Goal: Task Accomplishment & Management: Manage account settings

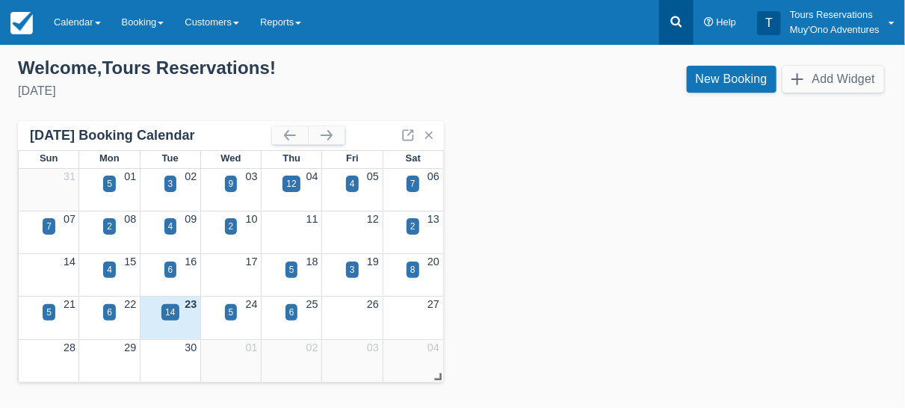
click at [676, 19] on icon at bounding box center [676, 21] width 15 height 15
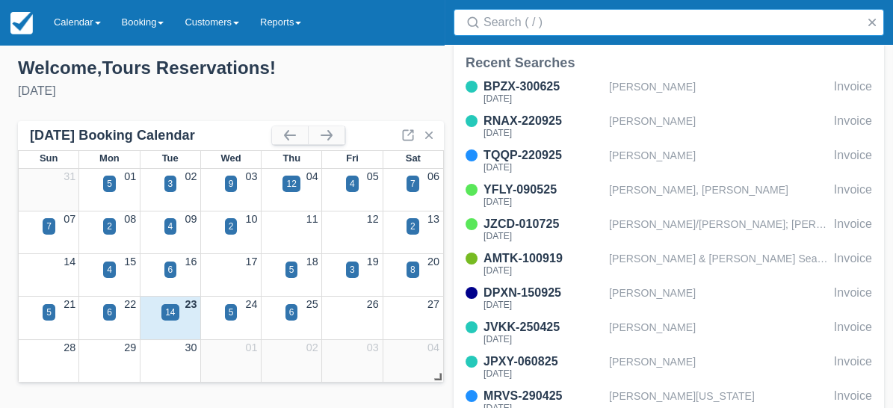
click at [689, 177] on div "BPZX-300625 [DATE] [PERSON_NAME] Invoice RNAX-220925 [DATE] [PERSON_NAME] Invoi…" at bounding box center [669, 248] width 431 height 347
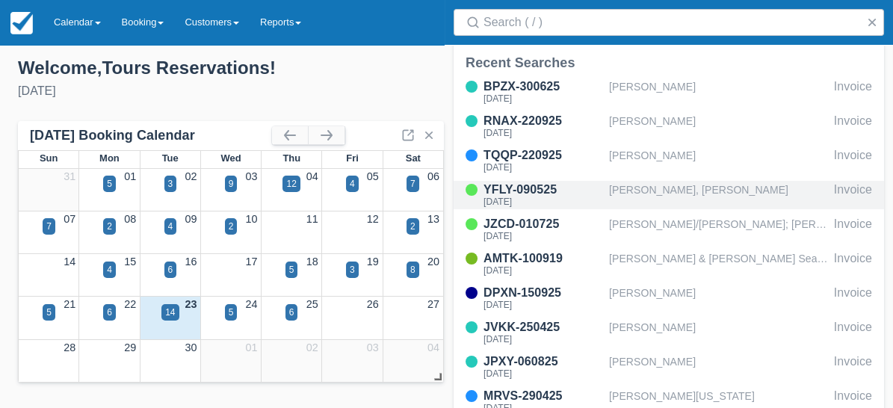
click at [675, 191] on div "[PERSON_NAME], [PERSON_NAME]" at bounding box center [718, 195] width 219 height 28
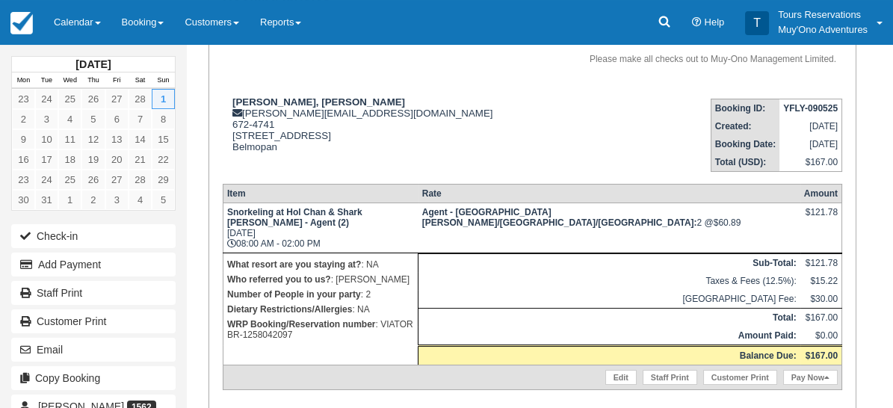
scroll to position [249, 0]
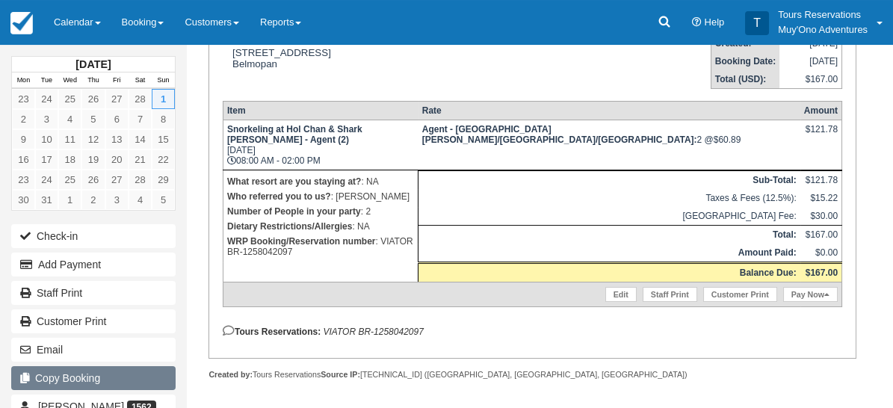
click at [90, 378] on button "Copy Booking" at bounding box center [93, 378] width 164 height 24
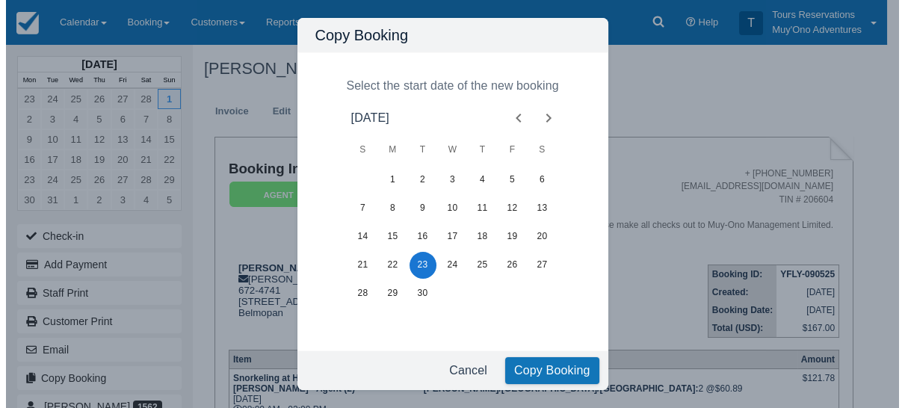
scroll to position [0, 0]
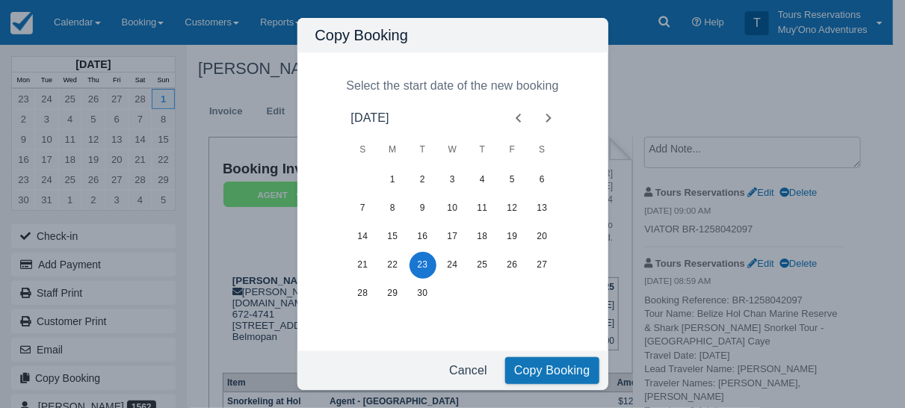
click at [549, 120] on icon "Next month" at bounding box center [549, 118] width 18 height 18
click at [549, 119] on icon "Next month" at bounding box center [548, 118] width 5 height 9
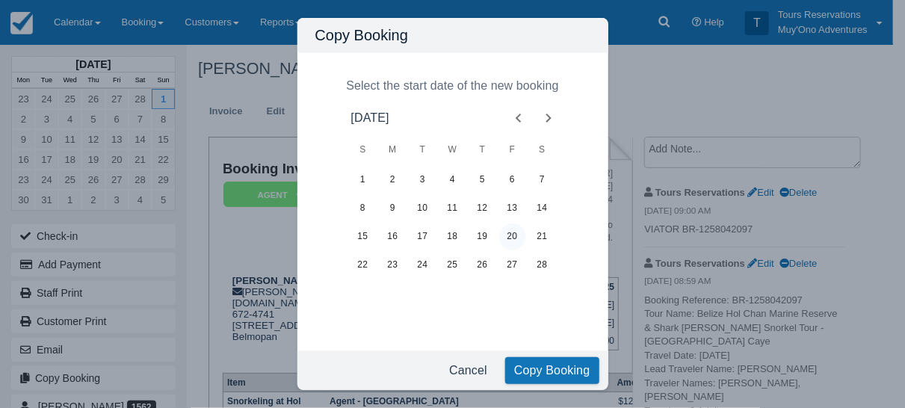
click at [516, 239] on button "20" at bounding box center [512, 237] width 27 height 27
click at [548, 372] on button "Copy Booking" at bounding box center [552, 370] width 94 height 27
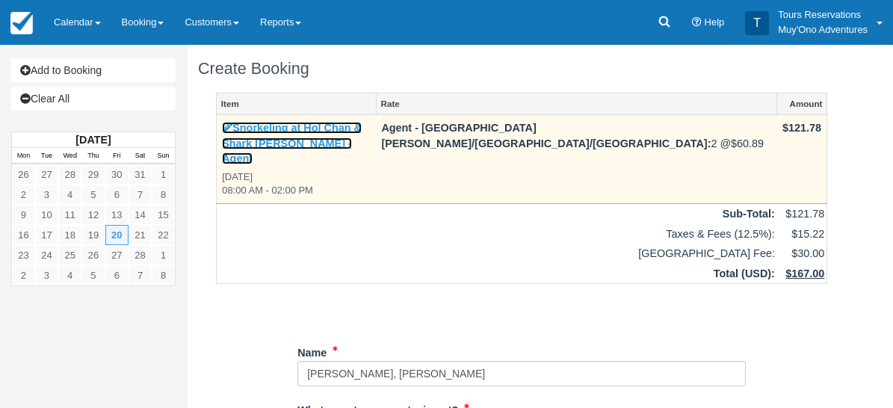
click at [321, 130] on link "Snorkeling at Hol Chan & Shark Ray Alley - Agent" at bounding box center [292, 143] width 140 height 43
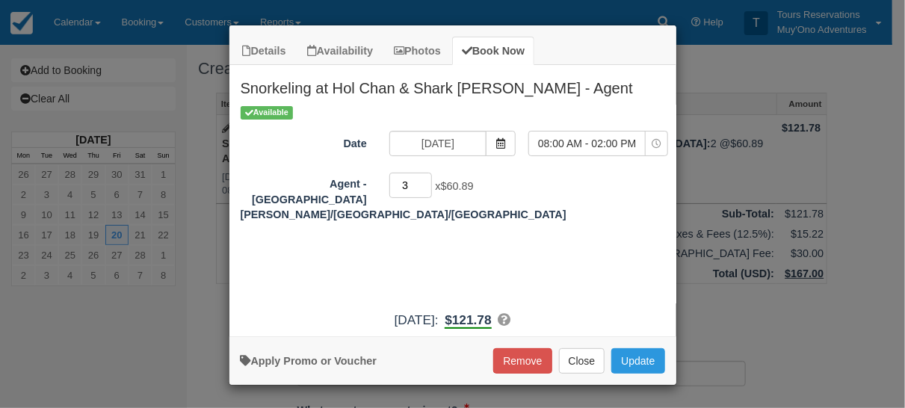
click at [426, 181] on input "3" at bounding box center [410, 185] width 43 height 25
type input "4"
click at [425, 179] on input "4" at bounding box center [410, 185] width 43 height 25
click at [641, 357] on button "Update" at bounding box center [638, 360] width 53 height 25
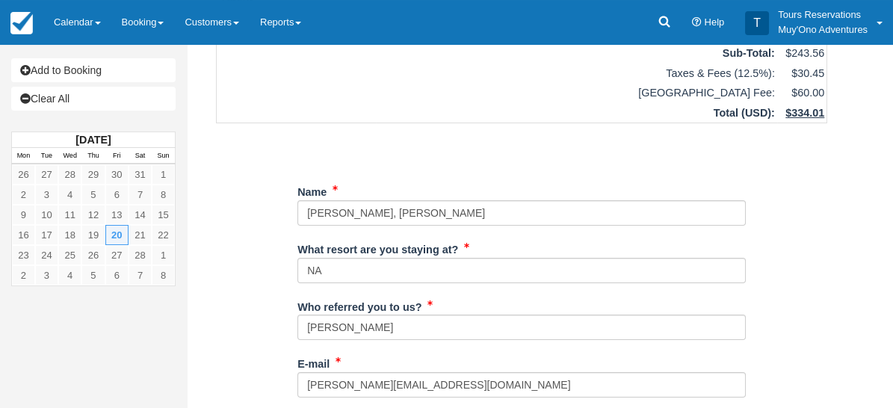
scroll to position [249, 0]
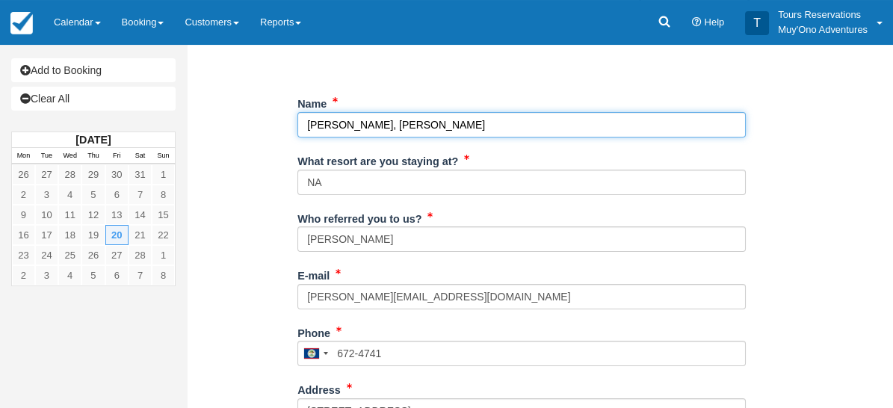
drag, startPoint x: 536, startPoint y: 108, endPoint x: 189, endPoint y: 108, distance: 346.9
click at [191, 114] on div "Create Booking Item Rate Amount Snorkeling at Hol Chan & Shark Ray Alley - Agen…" at bounding box center [522, 313] width 670 height 1034
paste input "Shelley Click, Thomas Click, Ryan Click, Michael Click"
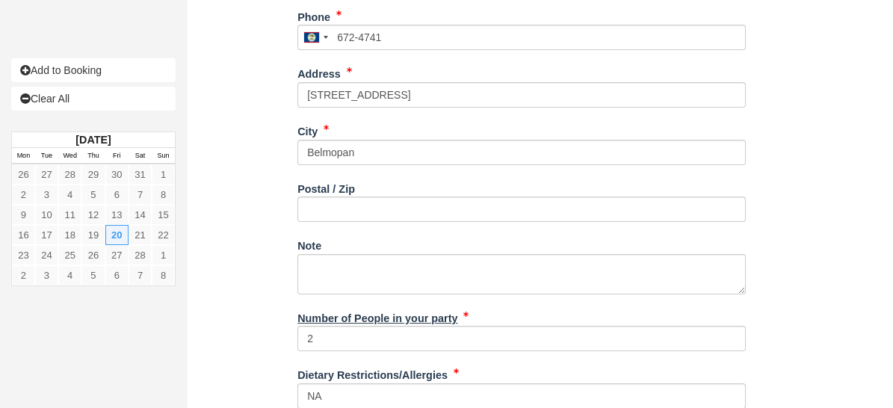
scroll to position [581, 0]
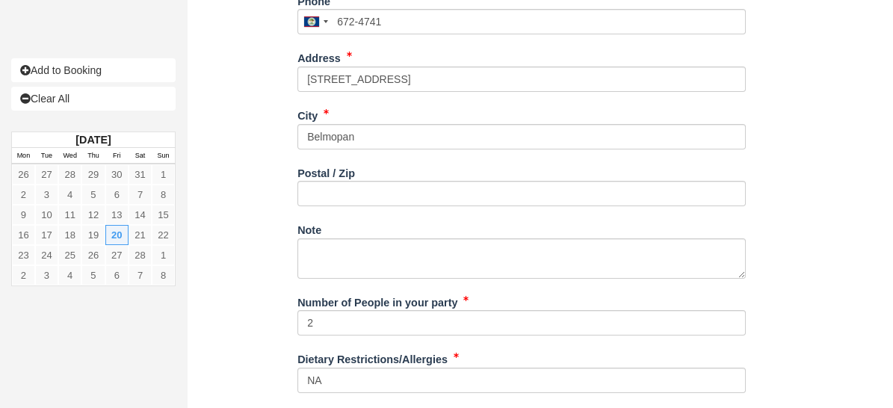
type input "Shelley Click, Thomas Click, Ryan Click, Michael Click"
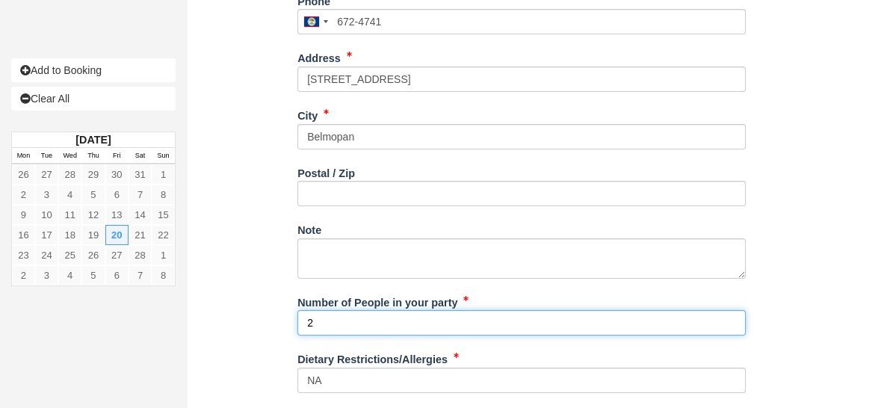
drag, startPoint x: 339, startPoint y: 305, endPoint x: 230, endPoint y: 280, distance: 112.6
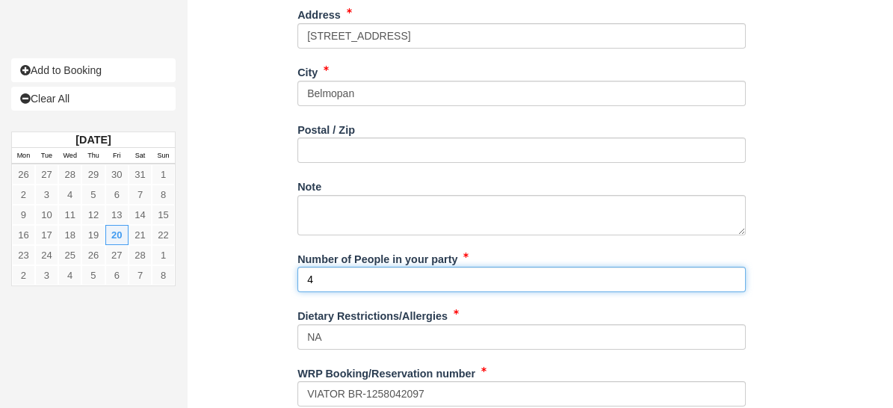
scroll to position [653, 0]
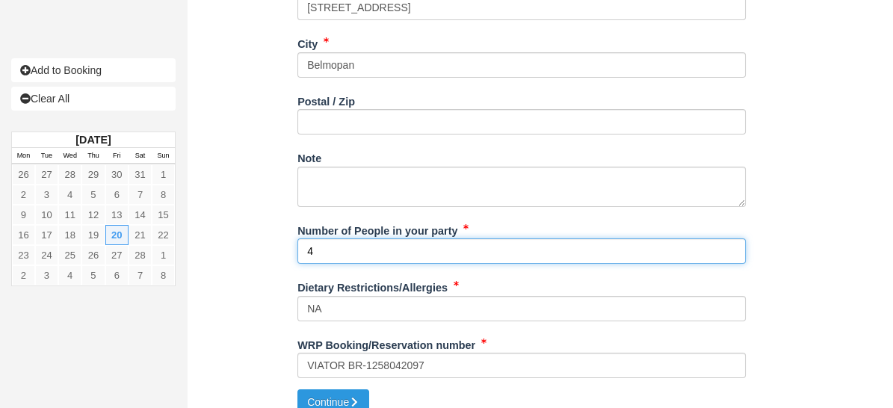
type input "4"
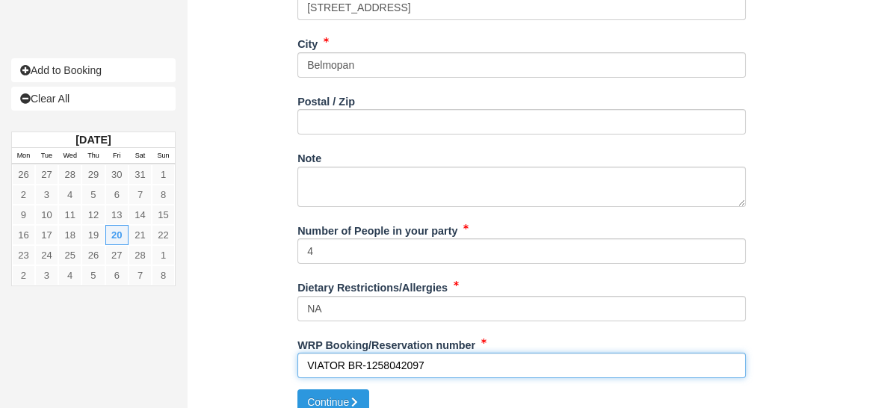
click at [403, 353] on input "VIATOR BR-1258042097" at bounding box center [522, 365] width 449 height 25
paste input "31841590"
type input "VIATOR BR-1318415907"
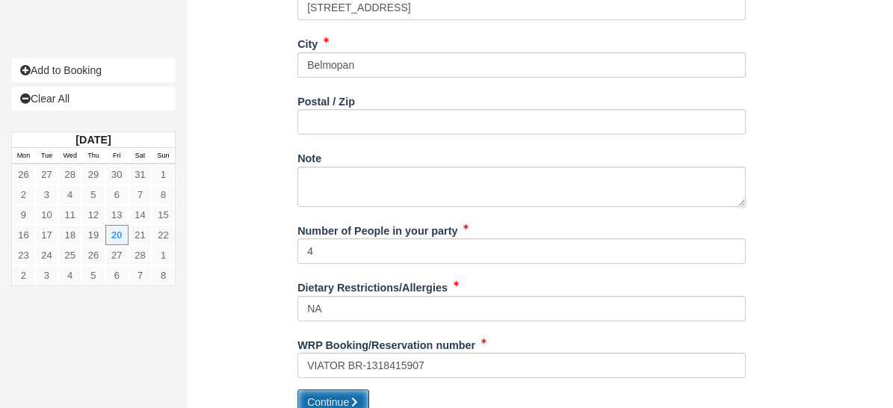
click at [327, 389] on button "Continue" at bounding box center [334, 401] width 72 height 25
type input "+5016724741"
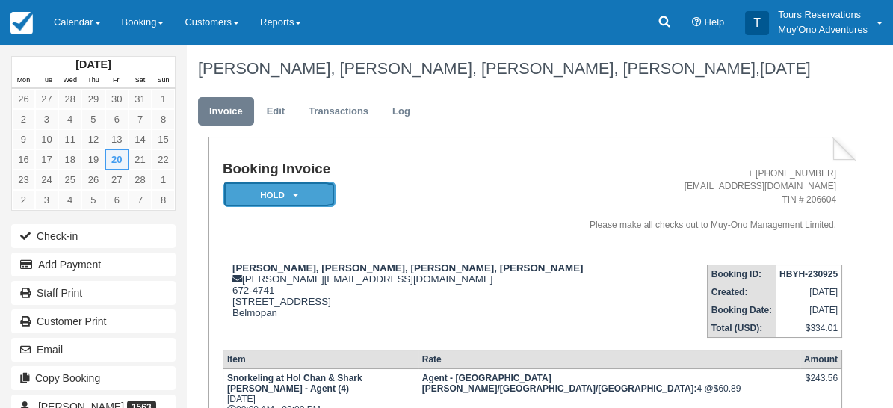
click at [277, 197] on em "HOLD" at bounding box center [280, 195] width 112 height 26
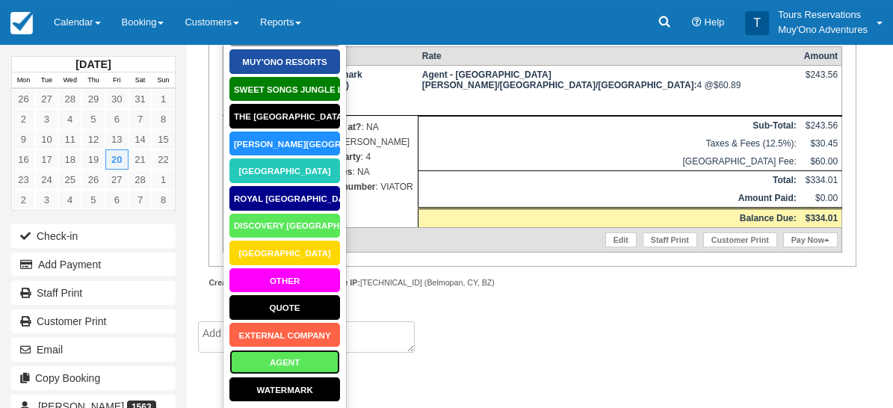
click at [295, 357] on link "AGENT" at bounding box center [285, 362] width 112 height 26
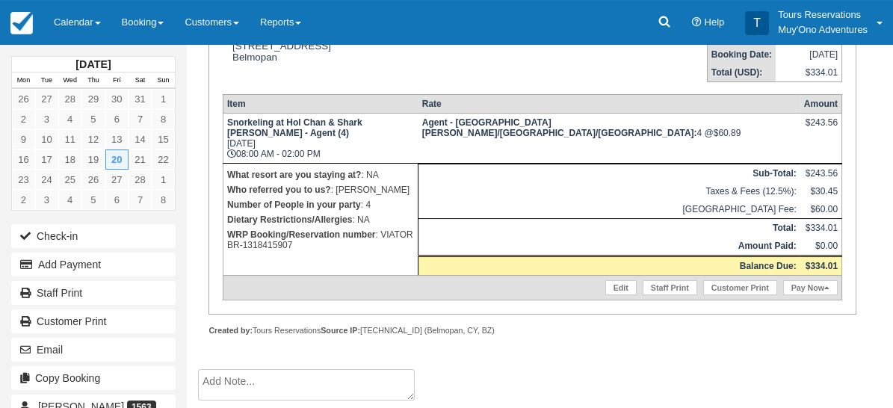
scroll to position [239, 0]
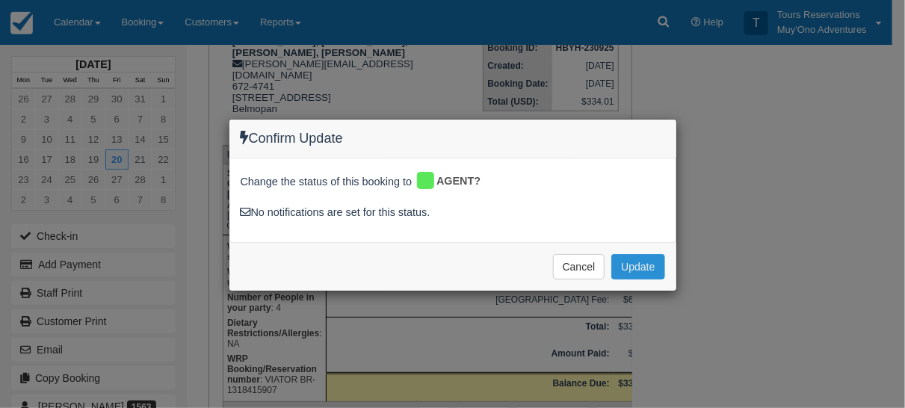
click at [628, 264] on button "Update" at bounding box center [638, 266] width 53 height 25
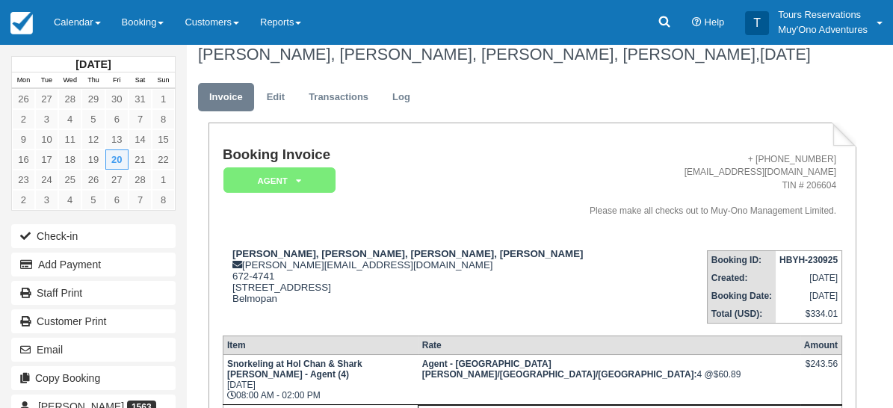
scroll to position [0, 0]
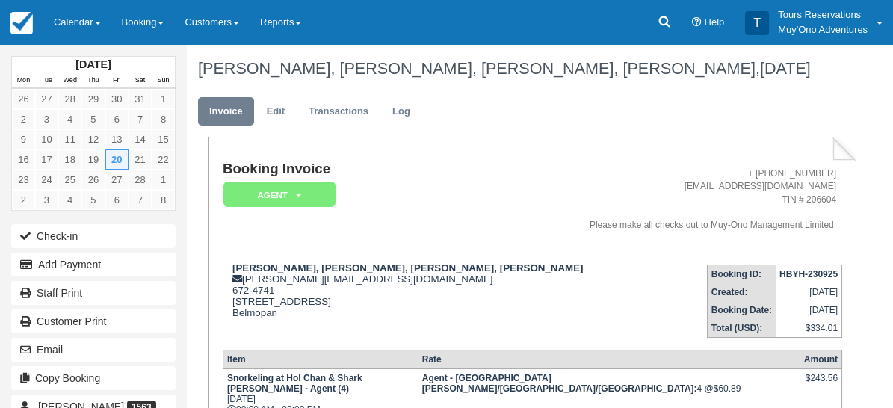
click at [724, 132] on ul "Invoice Edit Transactions Log" at bounding box center [521, 115] width 647 height 45
paste textarea "Booking Reference: BR-1318415907 Tour Name: Belize Hol Chan Marine Reserve & Sh…"
type textarea "Booking Reference: BR-1318415907 Tour Name: Belize Hol Chan Marine Reserve & Sh…"
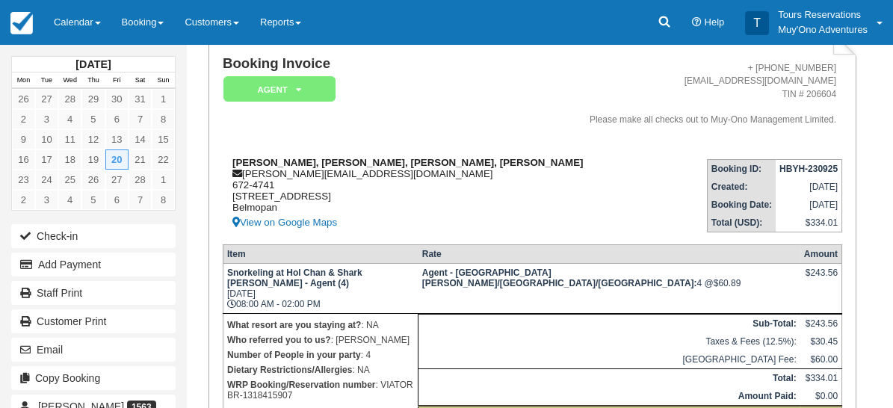
scroll to position [239, 0]
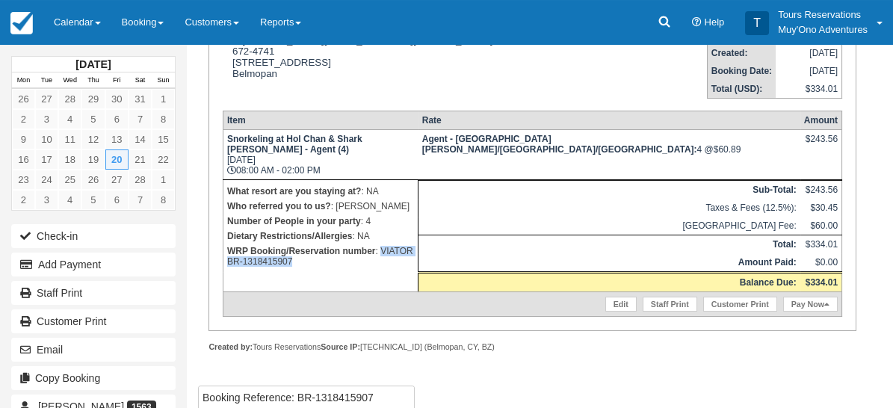
drag, startPoint x: 227, startPoint y: 295, endPoint x: 337, endPoint y: 304, distance: 110.3
click at [337, 292] on td "What resort are you staying at? : NA Who referred you to us? : Kelvin Ramnarace…" at bounding box center [320, 235] width 195 height 112
copy p "VIATOR BR-1318415907"
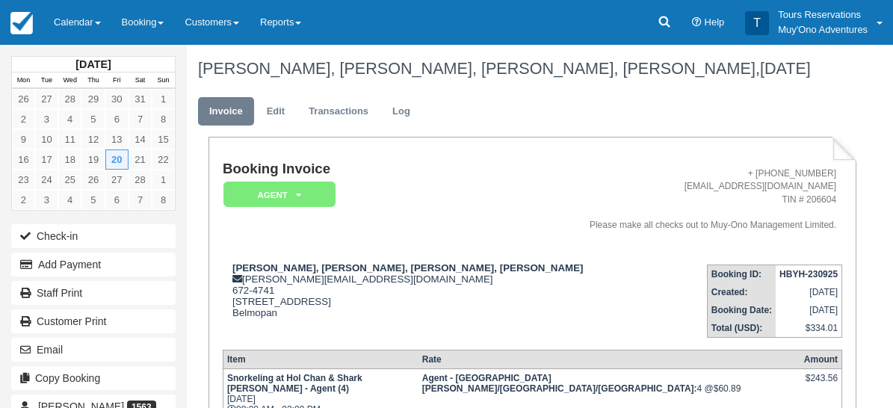
drag, startPoint x: 669, startPoint y: 125, endPoint x: 665, endPoint y: 160, distance: 35.4
paste textarea "VIATOR BR-1318415907"
type textarea "VIATOR BR-1318415907"
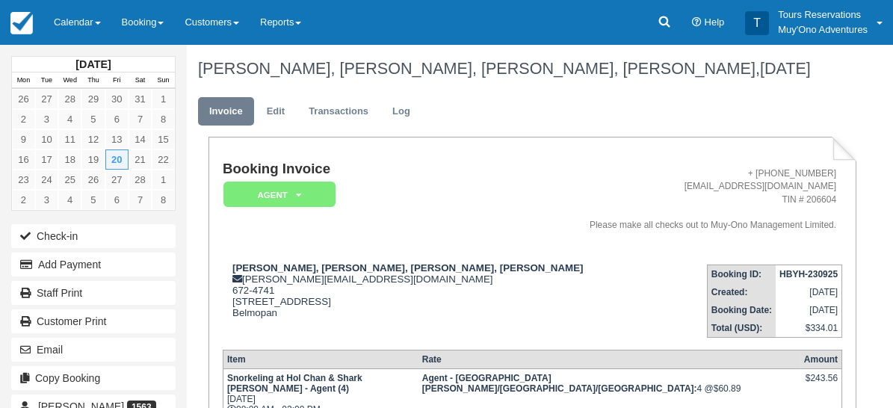
drag, startPoint x: 725, startPoint y: 236, endPoint x: 685, endPoint y: 242, distance: 40.8
checkbox input "true"
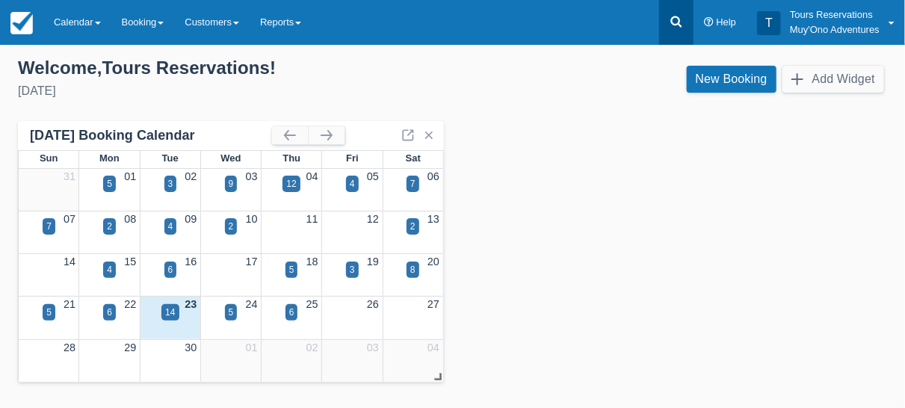
click at [673, 19] on icon at bounding box center [676, 21] width 11 height 11
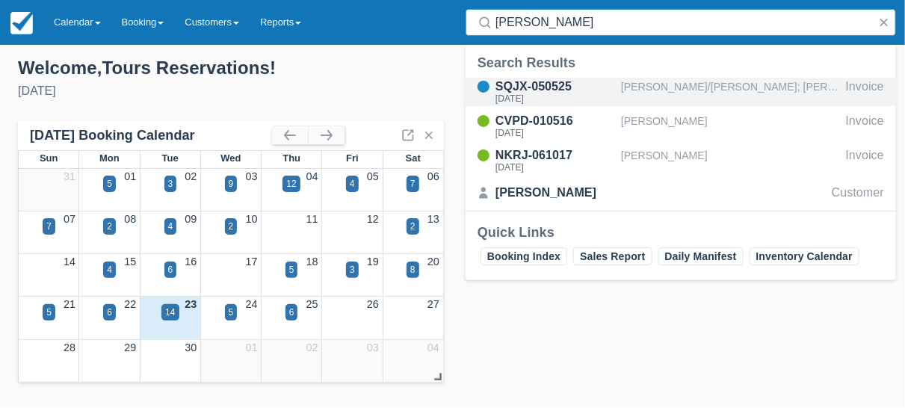
type input "[PERSON_NAME]"
click at [686, 93] on div "[PERSON_NAME]/[PERSON_NAME]; [PERSON_NAME]/[PERSON_NAME]" at bounding box center [730, 92] width 219 height 28
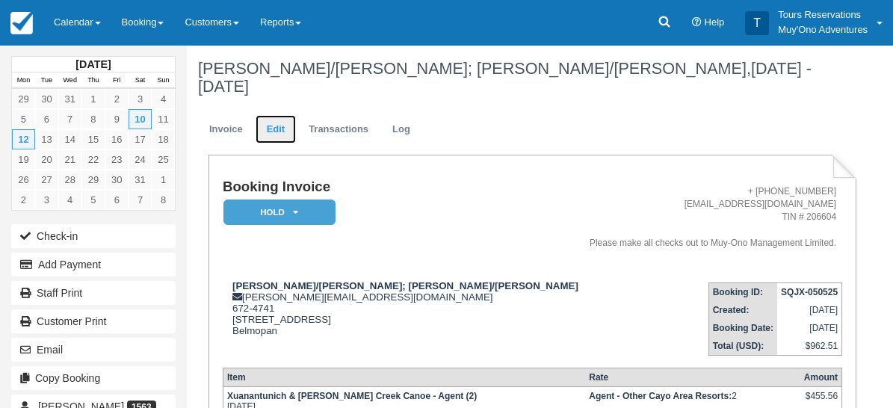
click at [270, 115] on link "Edit" at bounding box center [276, 129] width 40 height 29
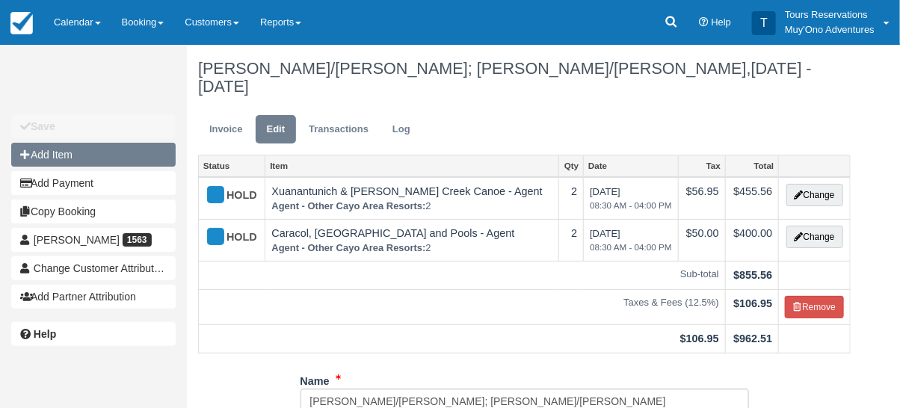
click at [77, 159] on button "Add Item" at bounding box center [93, 155] width 164 height 24
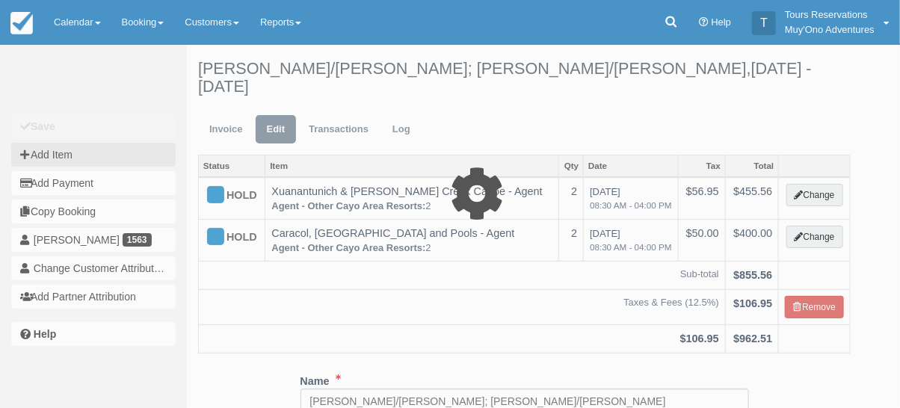
type input "0.00"
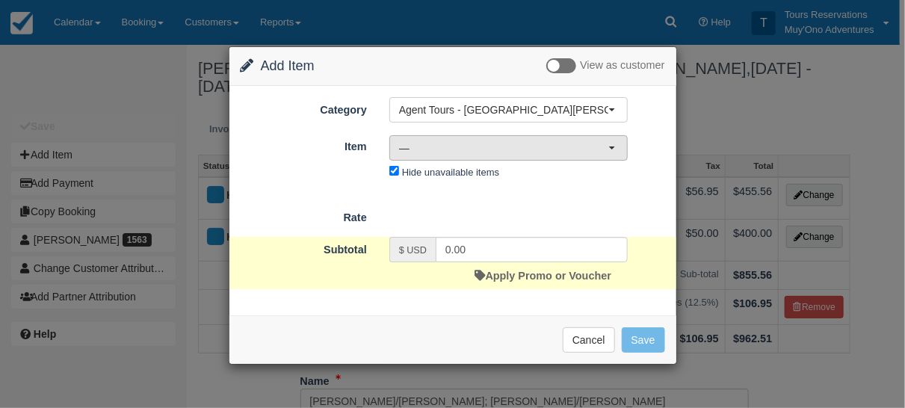
click at [459, 141] on span "—" at bounding box center [503, 148] width 209 height 15
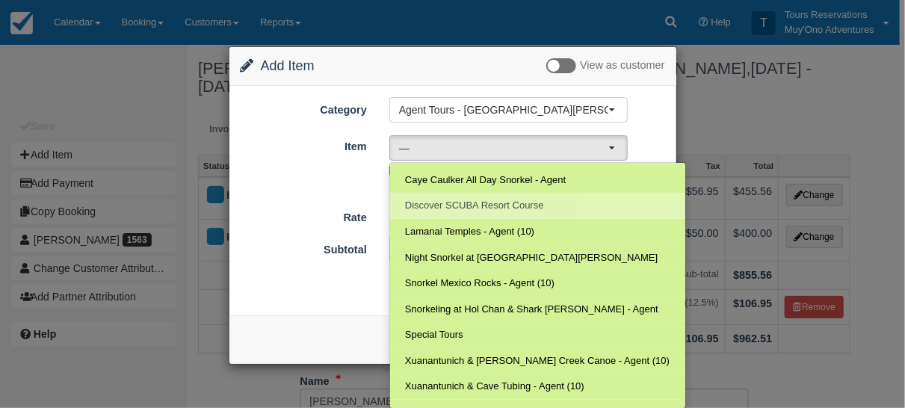
scroll to position [249, 0]
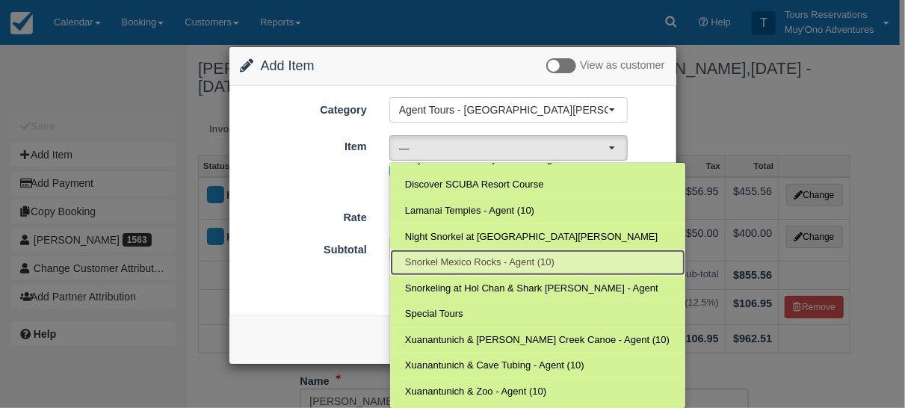
click at [488, 260] on span "Snorkel Mexico Rocks - Agent (10)" at bounding box center [480, 263] width 150 height 14
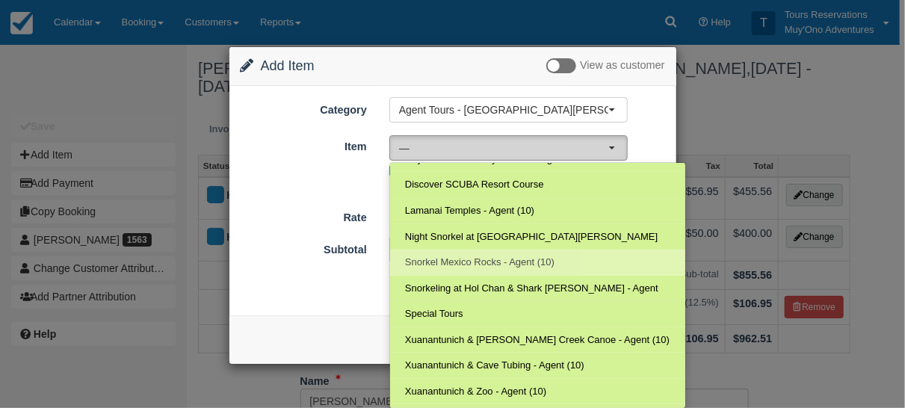
select select "284"
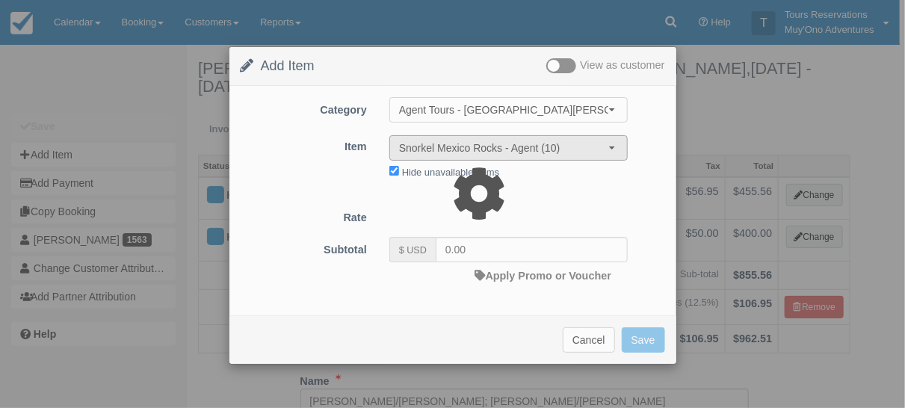
type input "68.50"
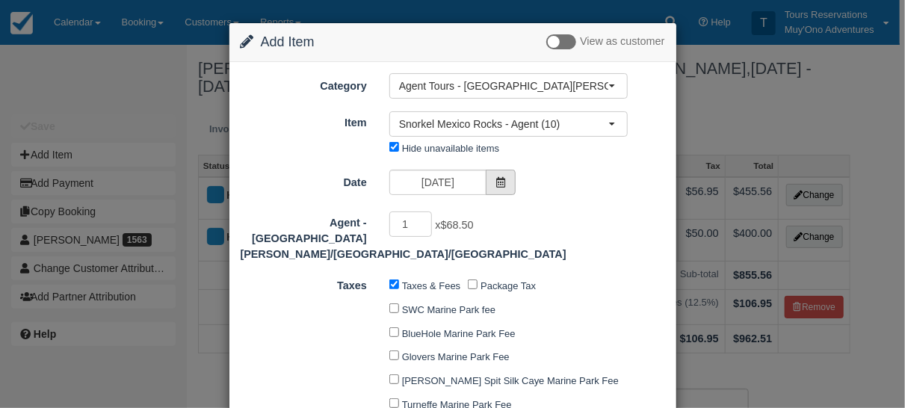
click at [499, 182] on icon at bounding box center [501, 182] width 10 height 10
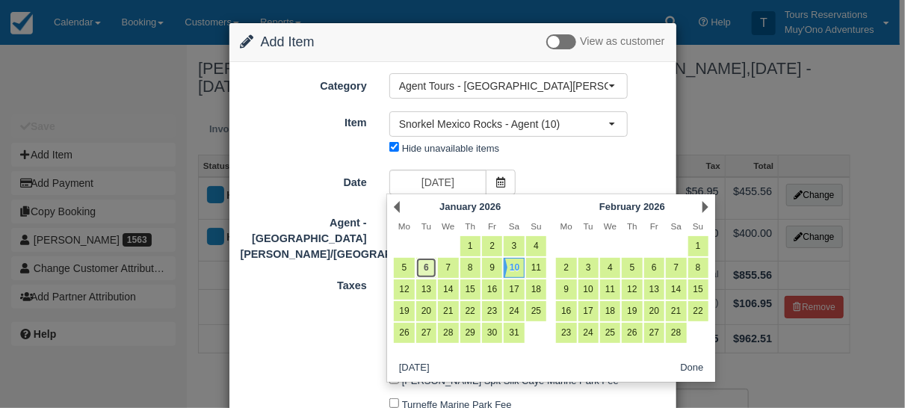
click at [425, 267] on link "6" at bounding box center [426, 268] width 20 height 20
type input "01/06/26"
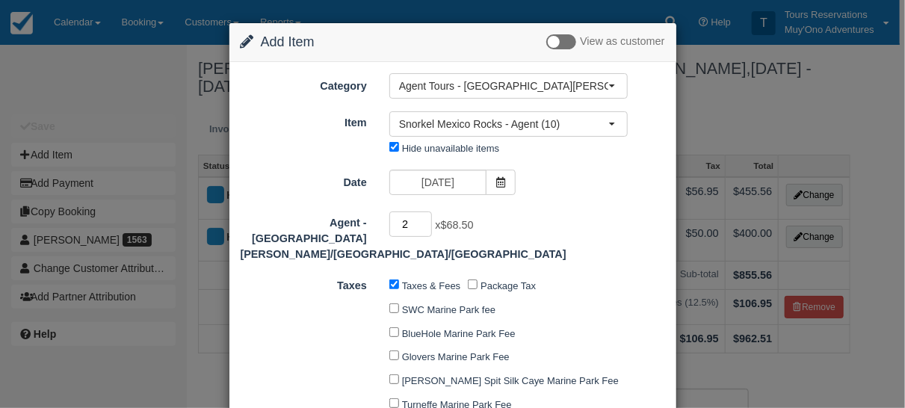
type input "2"
click at [422, 219] on input "2" at bounding box center [410, 224] width 43 height 25
type input "137.00"
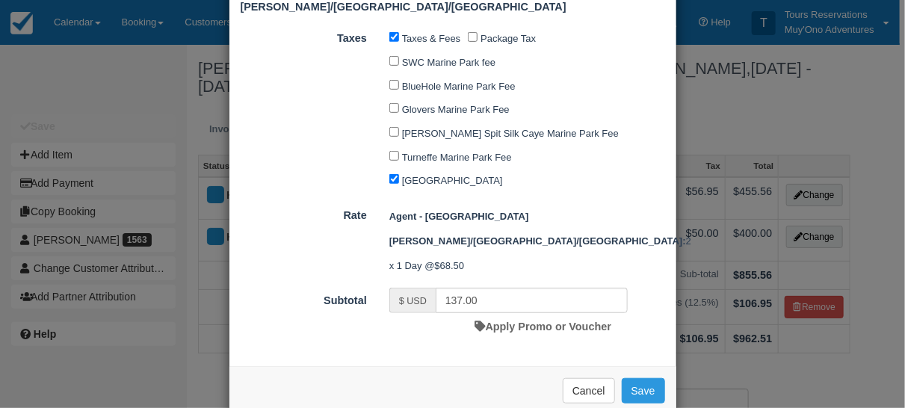
scroll to position [252, 0]
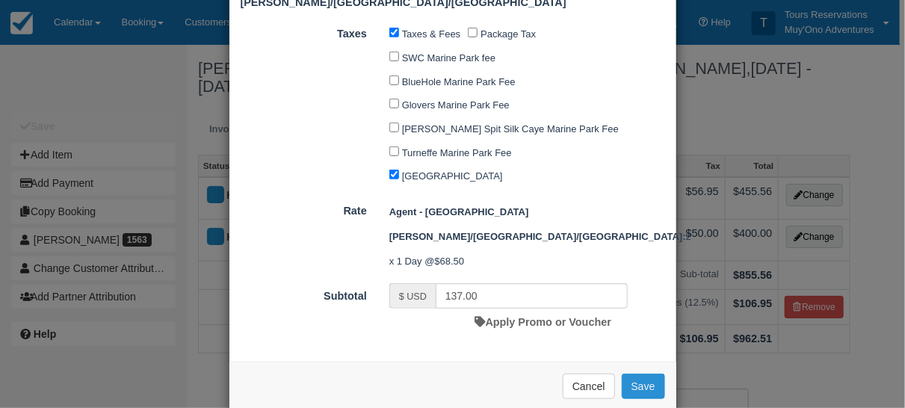
click at [638, 374] on button "Save" at bounding box center [643, 386] width 43 height 25
checkbox input "false"
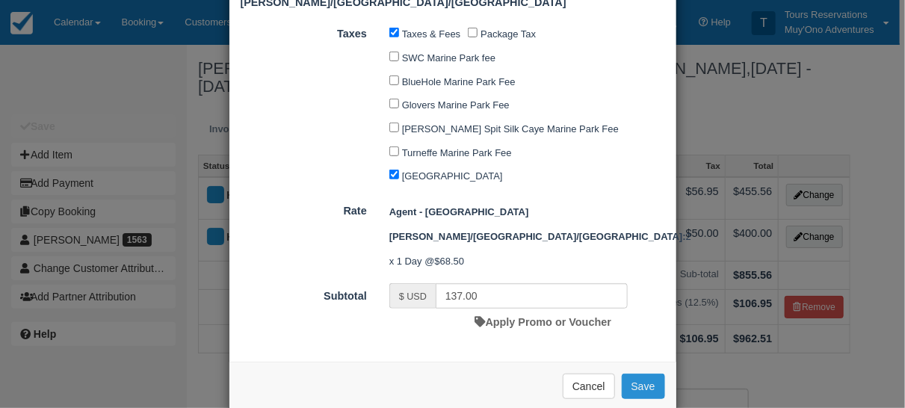
checkbox input "false"
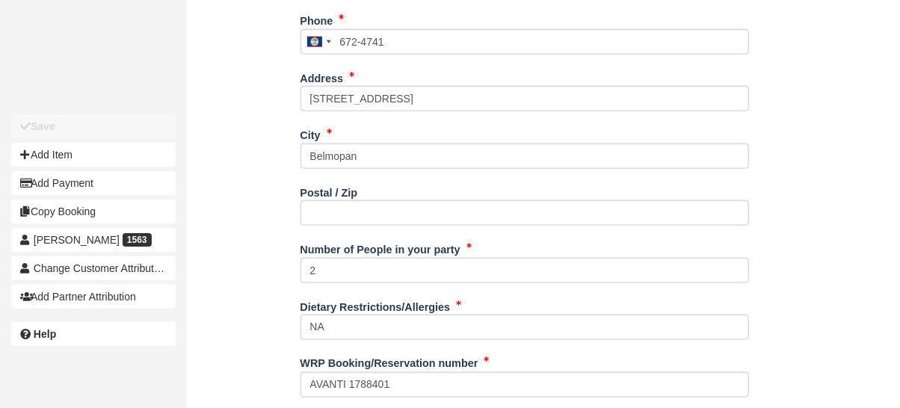
scroll to position [694, 0]
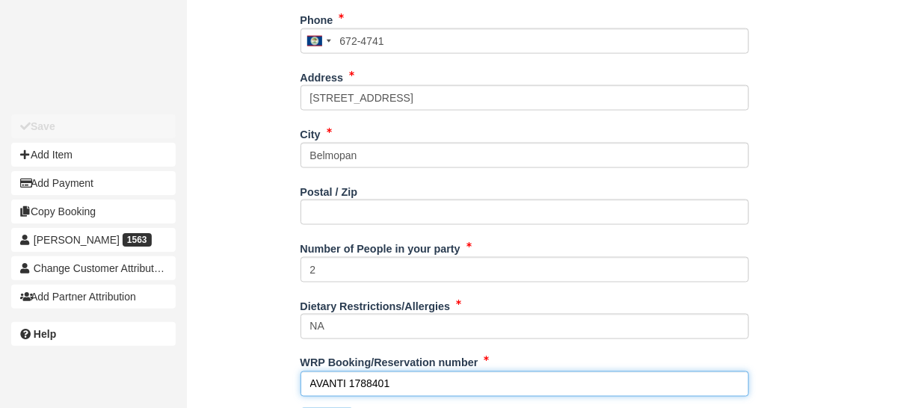
click at [372, 372] on input "AVANTI 1788401" at bounding box center [525, 384] width 449 height 25
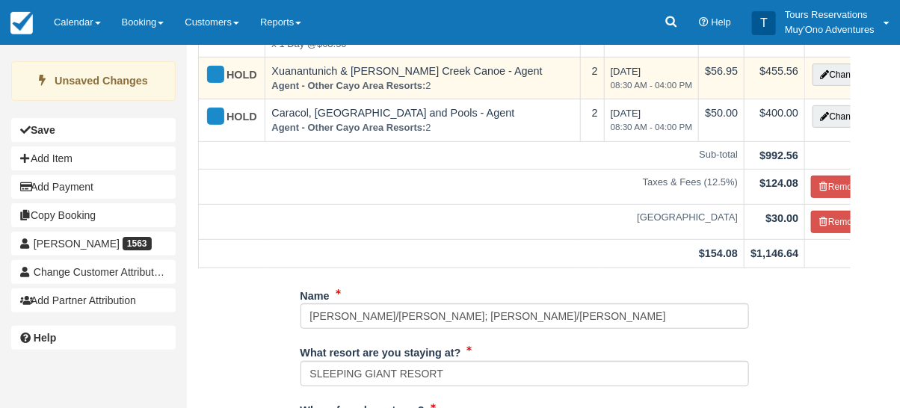
scroll to position [0, 0]
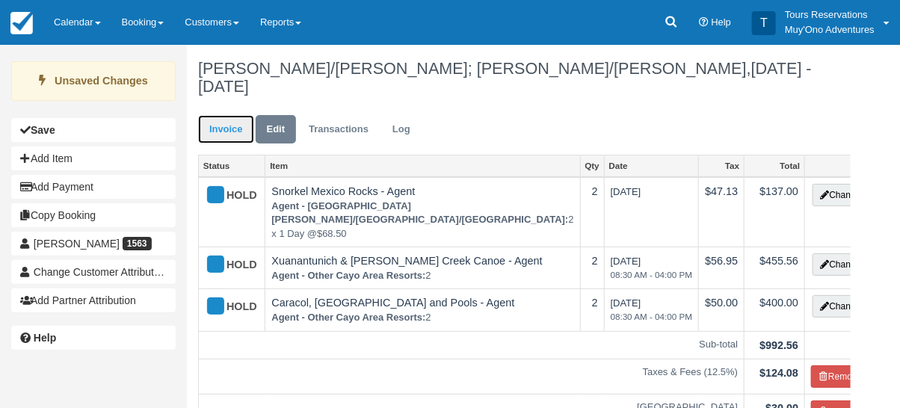
click at [223, 115] on link "Invoice" at bounding box center [226, 129] width 56 height 29
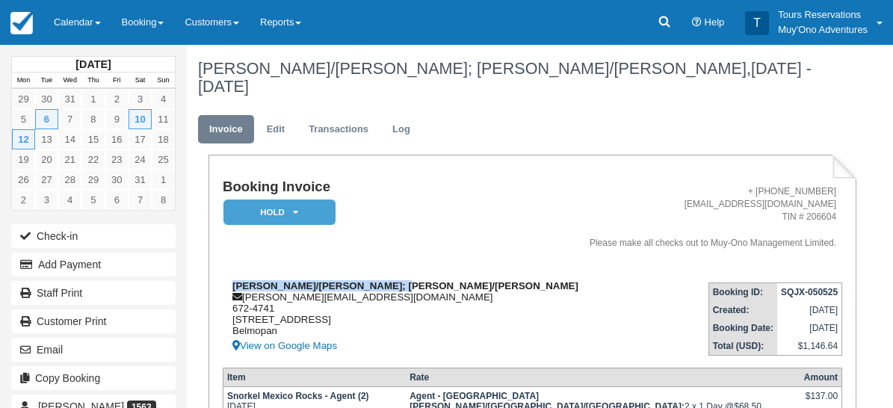
drag, startPoint x: 233, startPoint y: 279, endPoint x: 335, endPoint y: 293, distance: 102.7
click at [335, 293] on div "[PERSON_NAME]/[GEOGRAPHIC_DATA]; [PERSON_NAME]/[PERSON_NAME] [PERSON_NAME][EMAI…" at bounding box center [402, 317] width 359 height 75
click at [282, 280] on strong "PERIGO/KIMBERLEY; PERIGO/JERRY" at bounding box center [405, 285] width 346 height 11
click at [322, 327] on div "PERIGO/KIMBERLEY; PERIGO/JERRY kelvin@muy-ono.com 672-4741 54 Hummingbird Highw…" at bounding box center [402, 317] width 359 height 75
drag, startPoint x: 232, startPoint y: 280, endPoint x: 310, endPoint y: 293, distance: 78.8
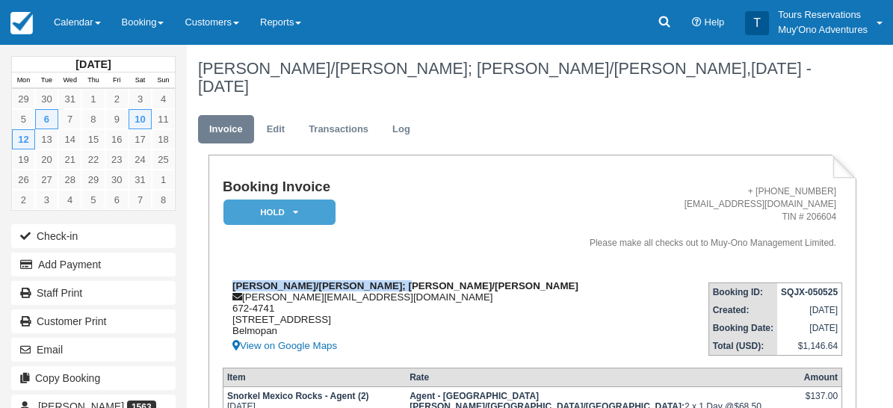
click at [310, 293] on div "PERIGO/KIMBERLEY; PERIGO/JERRY kelvin@muy-ono.com 672-4741 54 Hummingbird Highw…" at bounding box center [402, 317] width 359 height 75
copy strong "PERIGO/KIMBERLEY; PERIGO/JERRY"
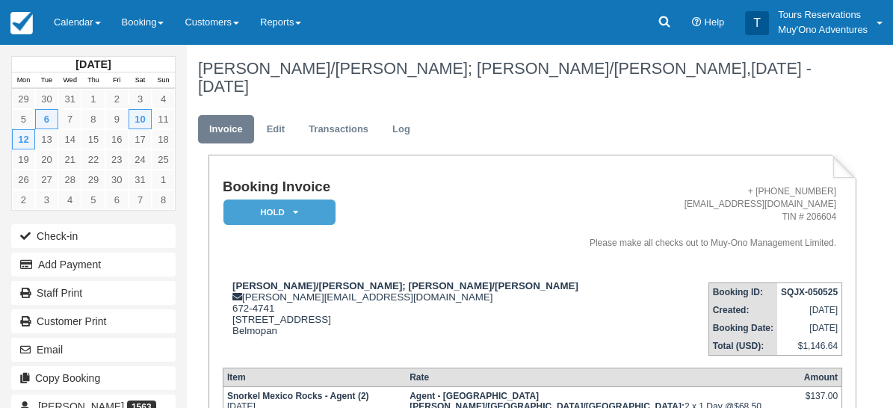
drag, startPoint x: 691, startPoint y: 161, endPoint x: 689, endPoint y: 153, distance: 8.7
paste textarea "Tour Company: Ambergirs Divers Service Date: 6-Jan-26 Booking No: 1788401 Tour …"
type textarea "Tour Company: Ambergirs Divers Service Date: 6-Jan-26 Booking No: 1788401 Tour …"
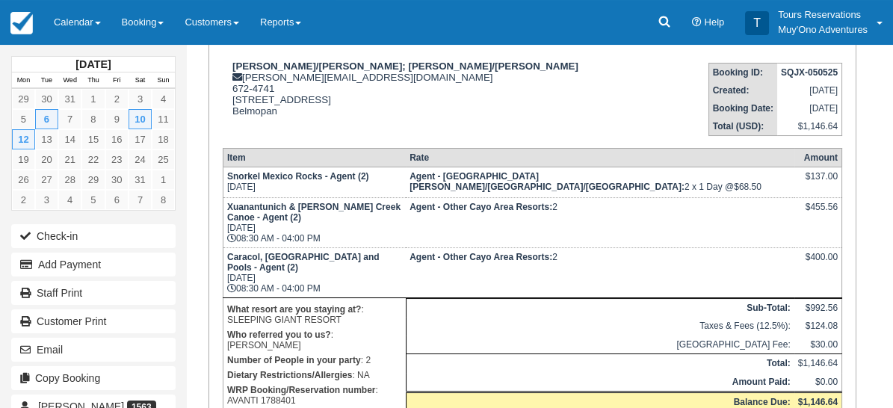
scroll to position [249, 0]
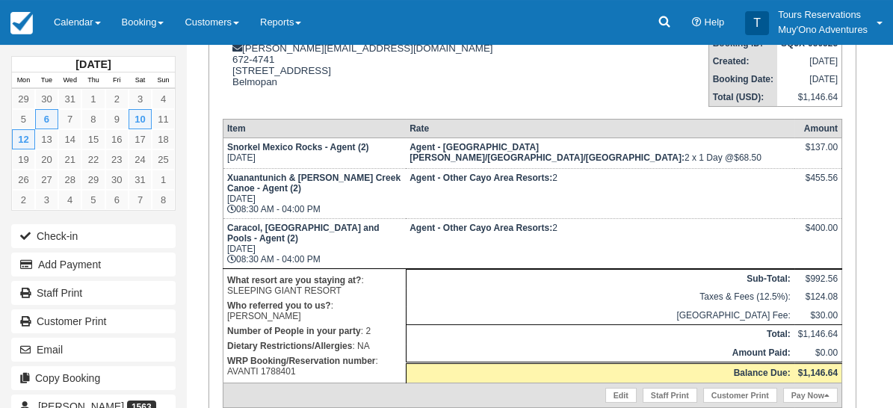
drag, startPoint x: 729, startPoint y: 328, endPoint x: 646, endPoint y: 180, distance: 169.7
copy p "Tour Company: Authentic Travel Service Date: 12-Jan-26 Booking No: 1788401 Tour…"
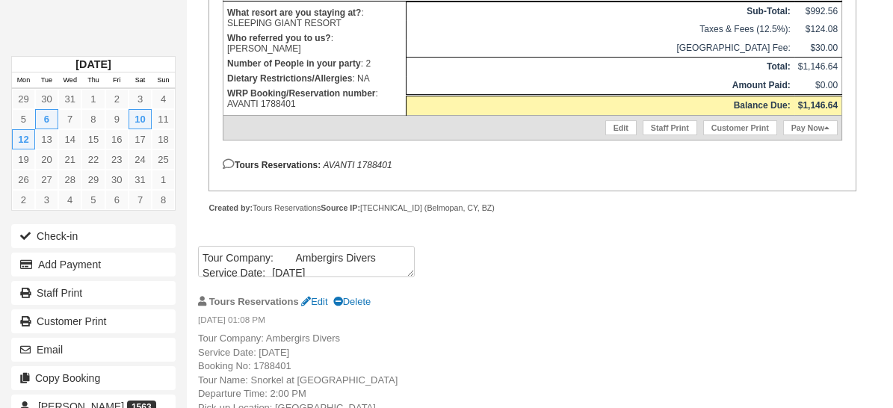
scroll to position [498, 0]
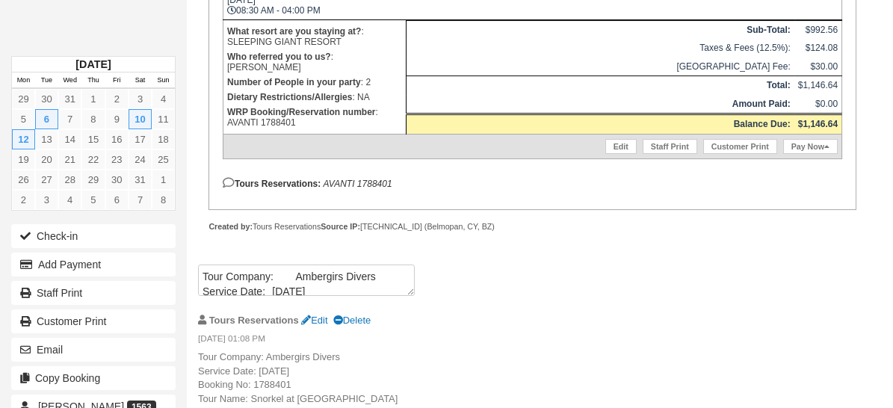
drag, startPoint x: 645, startPoint y: 150, endPoint x: 807, endPoint y: 286, distance: 211.7
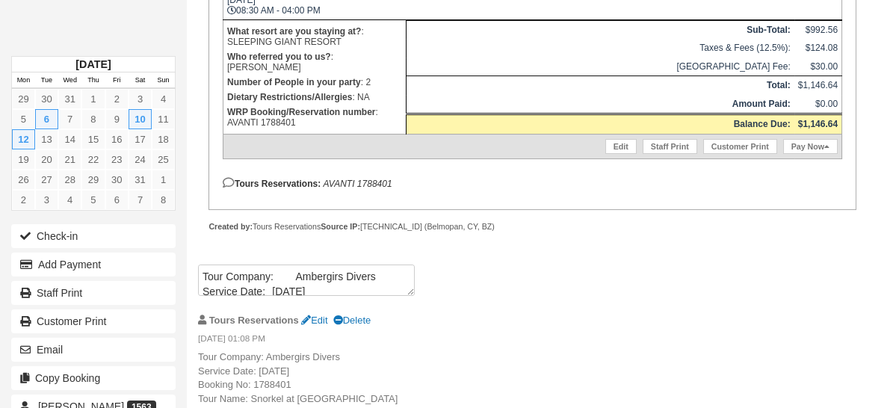
drag, startPoint x: 718, startPoint y: 299, endPoint x: 644, endPoint y: 152, distance: 164.8
copy p "Tour Company: Authentic Travel Service Date: 10-Jan-26 Booking No: 1788401 Tour…"
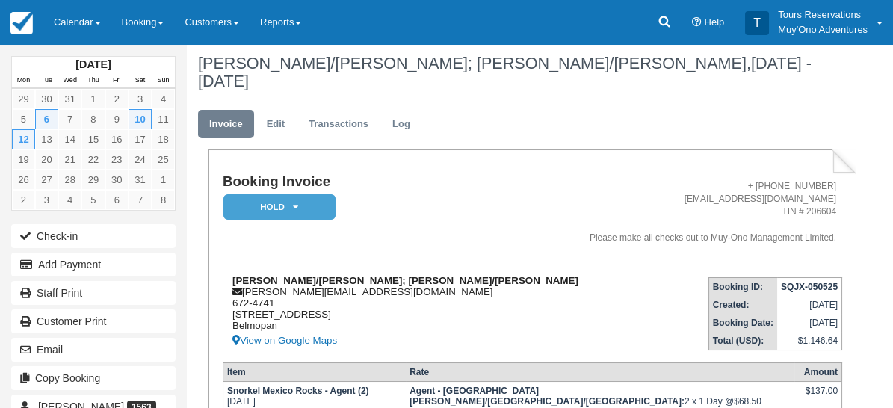
scroll to position [0, 0]
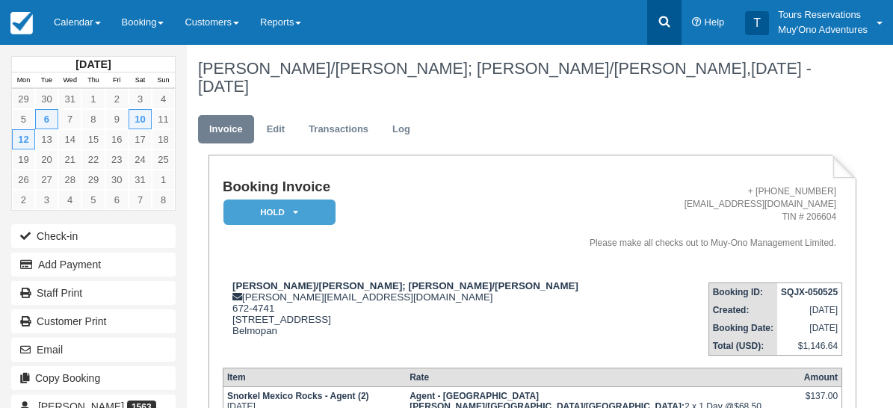
click at [663, 27] on icon at bounding box center [664, 21] width 15 height 15
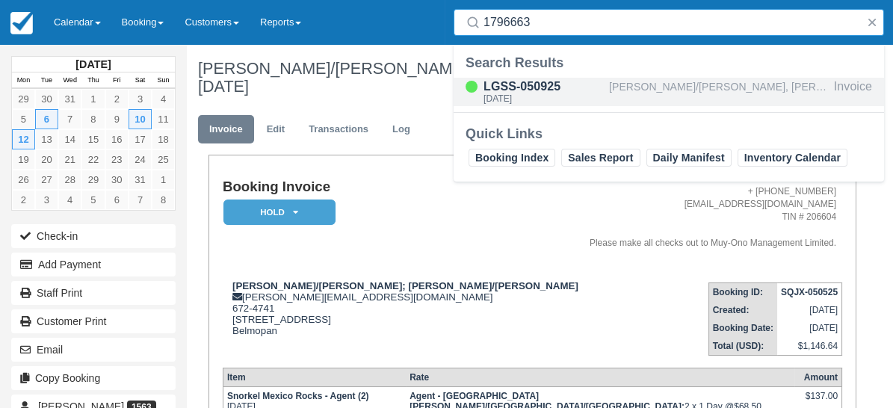
type input "1796663"
click at [639, 85] on div "[PERSON_NAME]/[PERSON_NAME], [PERSON_NAME]/[PERSON_NAME]; [PERSON_NAME]/[PERSON…" at bounding box center [718, 92] width 219 height 28
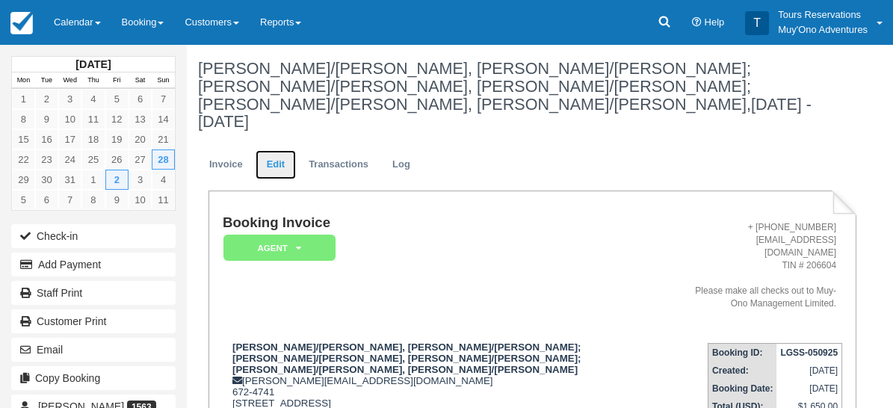
click at [278, 150] on link "Edit" at bounding box center [276, 164] width 40 height 29
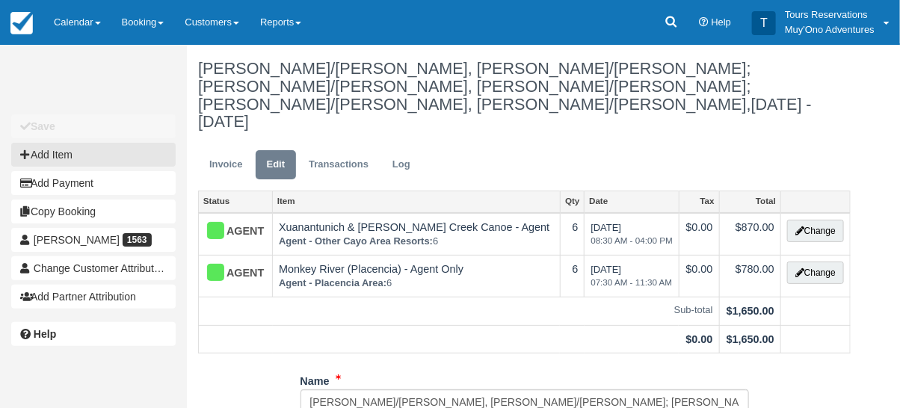
click at [92, 153] on button "Add Item" at bounding box center [93, 155] width 164 height 24
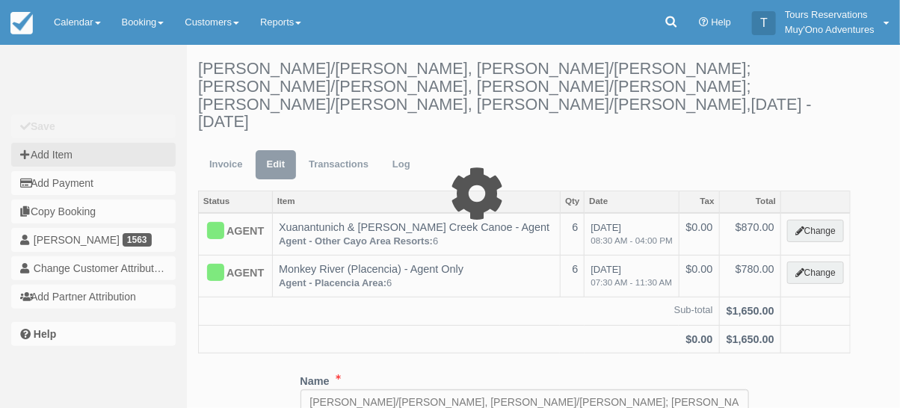
type input "0.00"
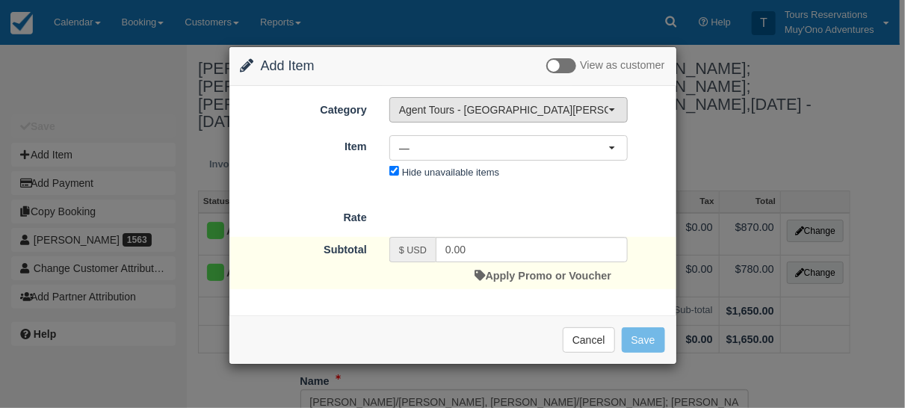
click at [477, 111] on span "Agent Tours - [GEOGRAPHIC_DATA][PERSON_NAME] Caulker/[GEOGRAPHIC_DATA] City Tou…" at bounding box center [503, 109] width 209 height 15
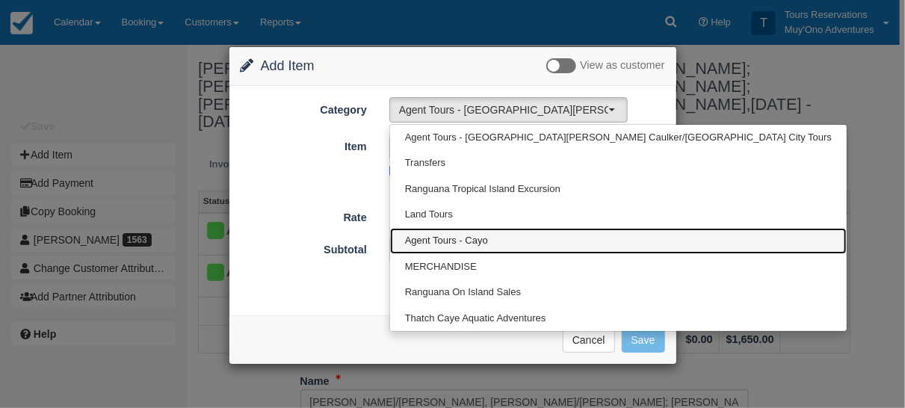
click at [459, 234] on span "Agent Tours - Cayo" at bounding box center [446, 241] width 83 height 14
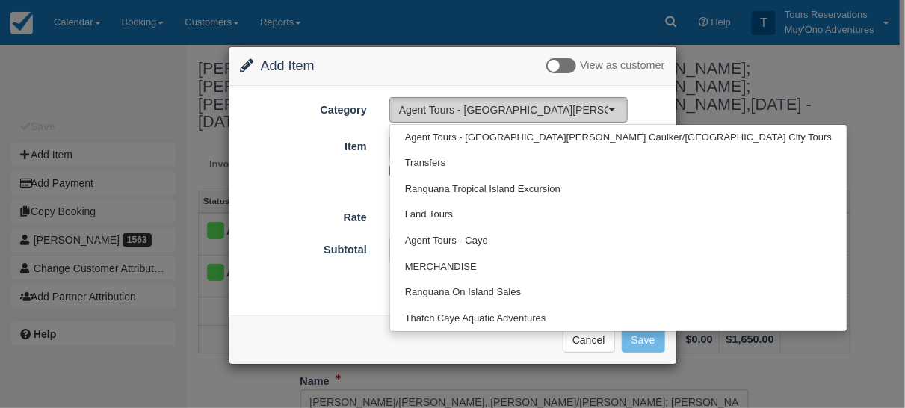
select select "62"
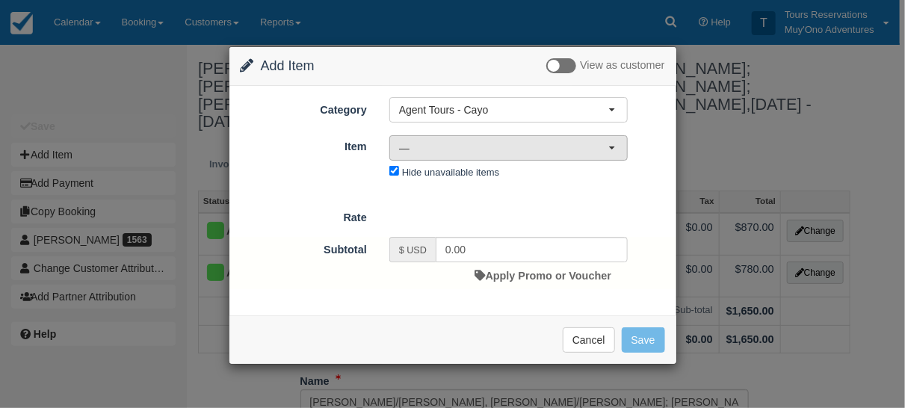
click at [611, 147] on span "button" at bounding box center [612, 148] width 6 height 3
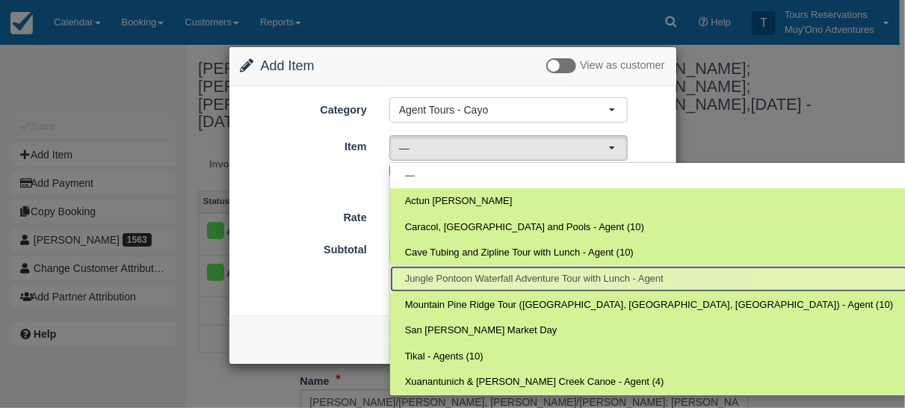
click at [548, 274] on span "Jungle Pontoon Waterfall Adventure Tour with Lunch - Agent" at bounding box center [534, 279] width 259 height 14
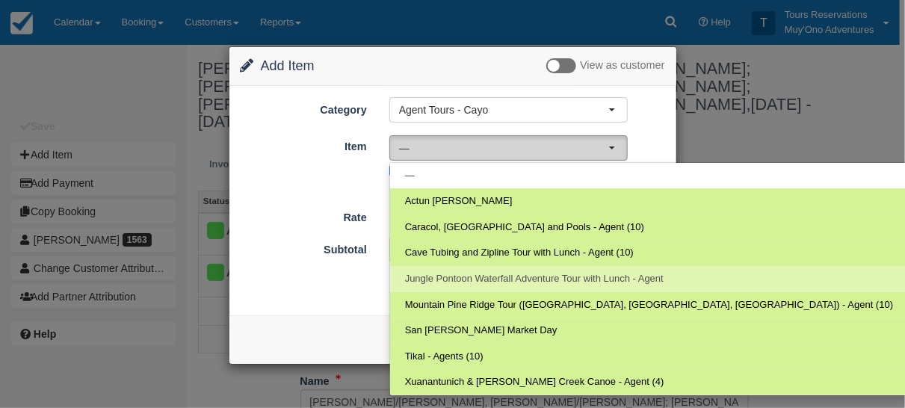
select select "288"
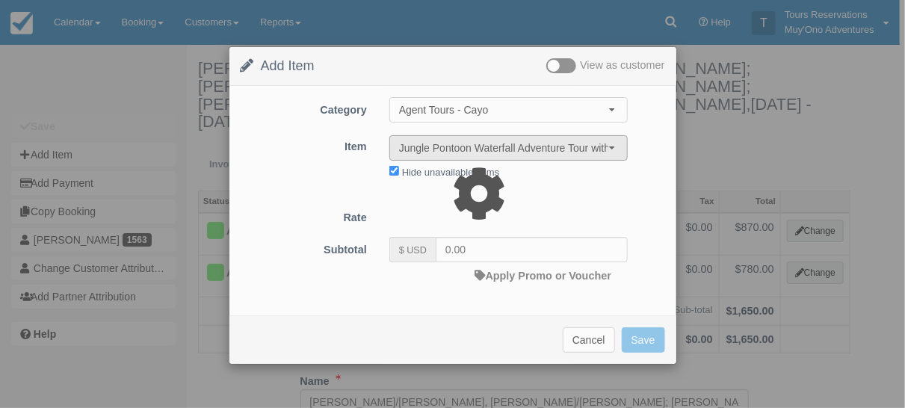
type input "200.00"
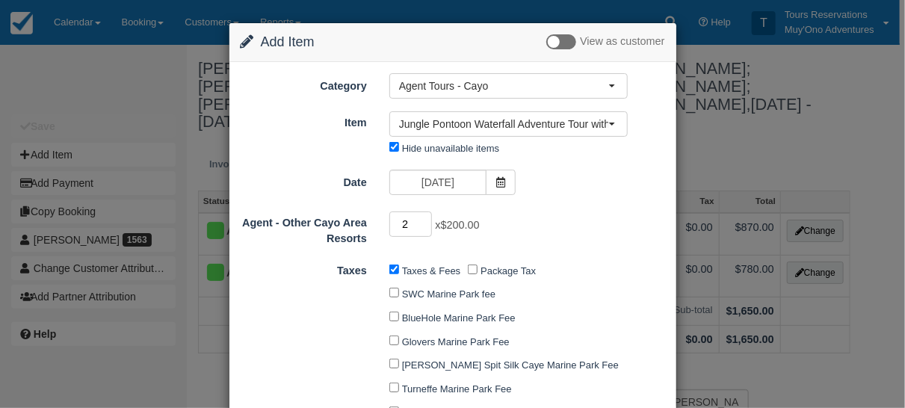
click at [425, 220] on input "2" at bounding box center [410, 224] width 43 height 25
click at [424, 220] on input "3" at bounding box center [410, 224] width 43 height 25
click at [424, 220] on input "4" at bounding box center [410, 224] width 43 height 25
click at [424, 220] on input "5" at bounding box center [410, 224] width 43 height 25
type input "6"
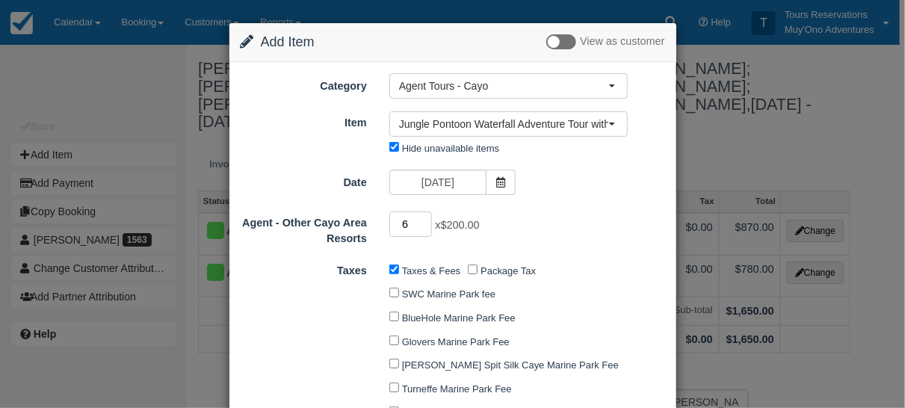
click at [423, 220] on input "6" at bounding box center [410, 224] width 43 height 25
type input "1200.00"
click at [497, 182] on icon at bounding box center [501, 182] width 10 height 10
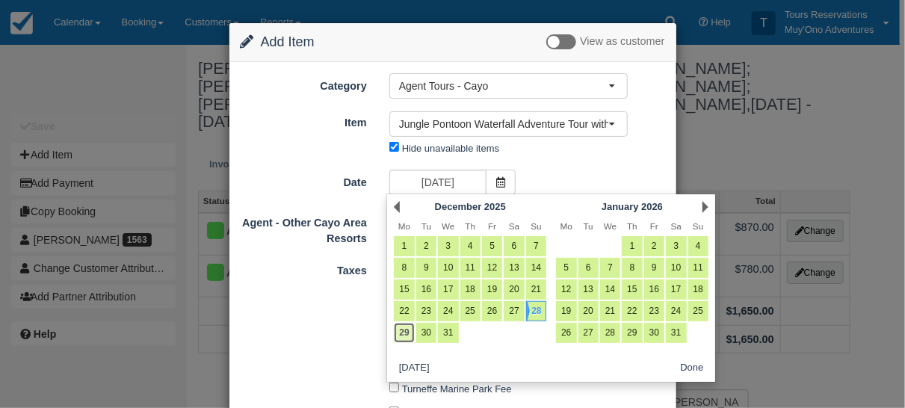
click at [404, 334] on link "29" at bounding box center [404, 333] width 20 height 20
type input "12/29/25"
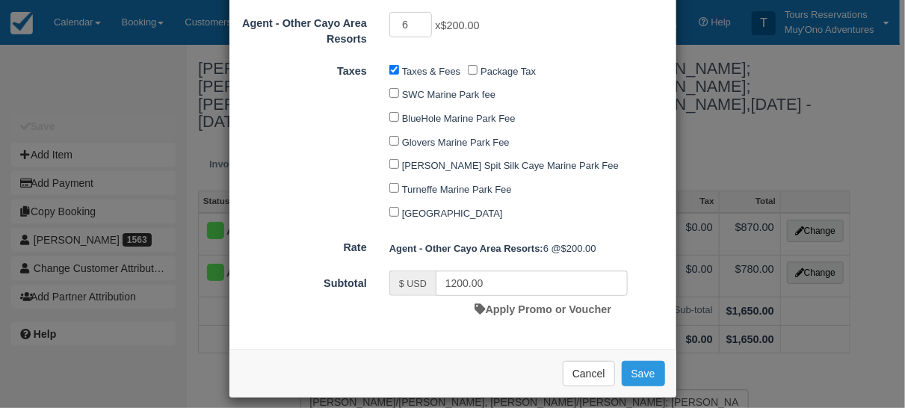
scroll to position [212, 0]
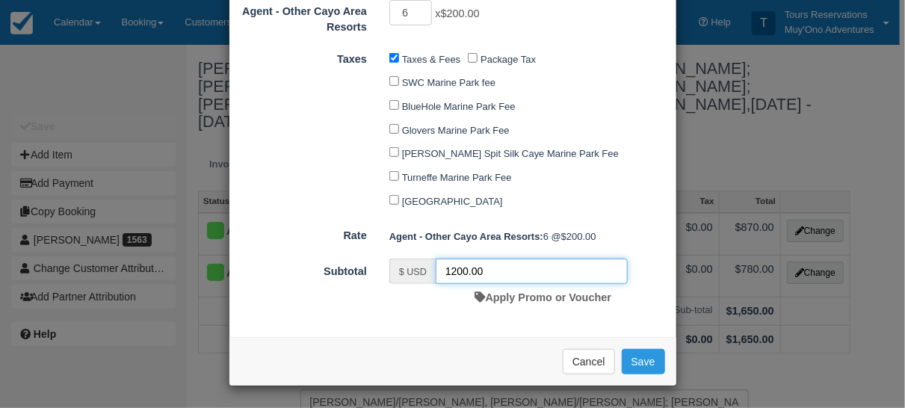
click at [460, 280] on input "1200.00" at bounding box center [532, 271] width 192 height 25
type input "1350.00"
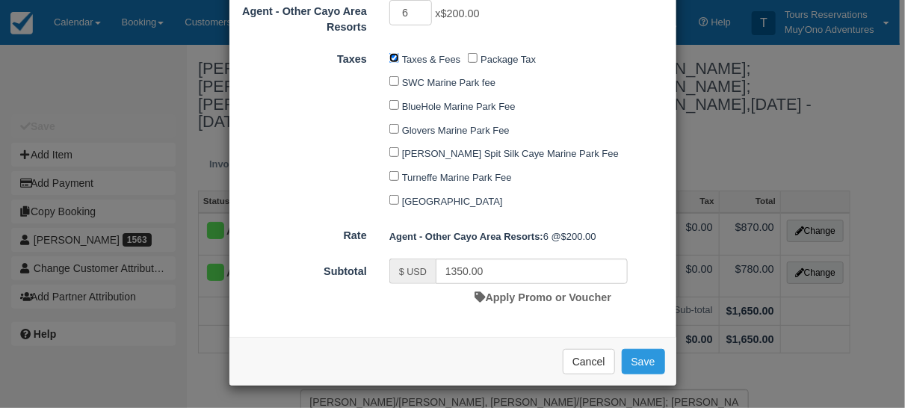
click at [392, 58] on input "Taxes & Fees" at bounding box center [394, 58] width 10 height 10
click at [642, 357] on button "Save" at bounding box center [643, 361] width 43 height 25
checkbox input "false"
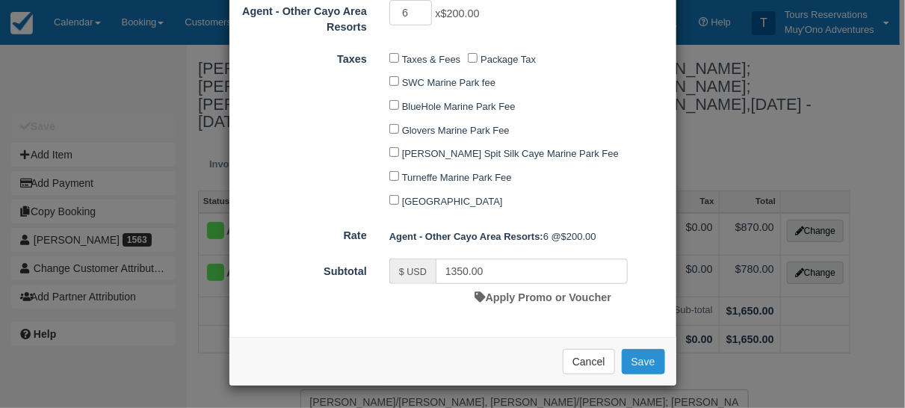
checkbox input "false"
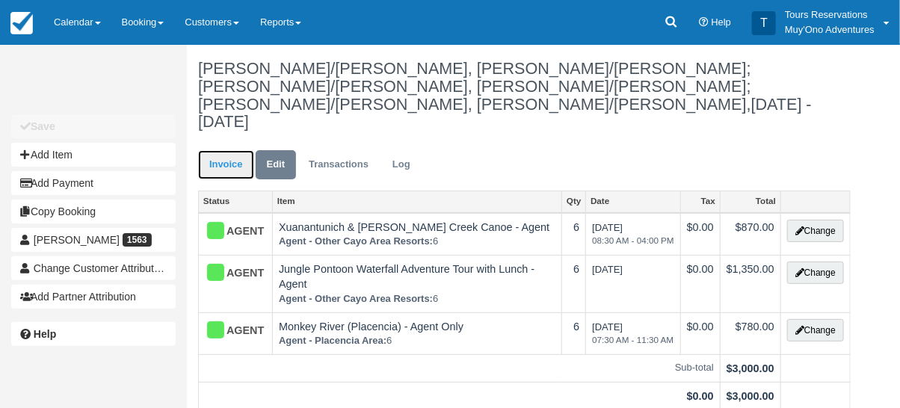
click at [214, 150] on link "Invoice" at bounding box center [226, 164] width 56 height 29
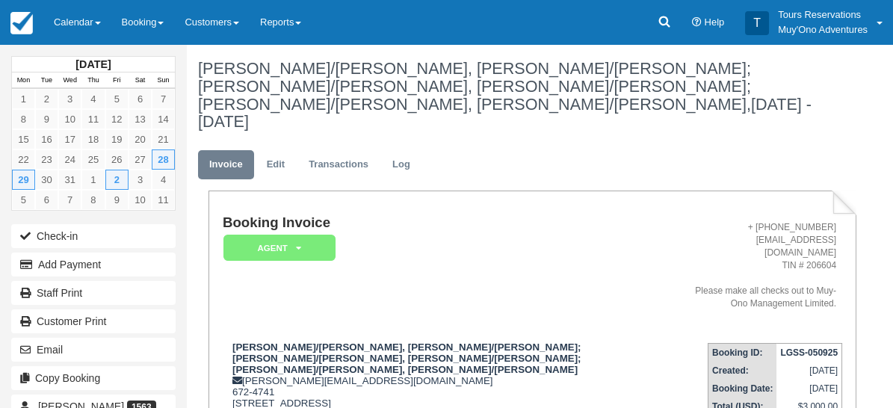
type textarea "AVANTI 1796663"
drag, startPoint x: 726, startPoint y: 253, endPoint x: 709, endPoint y: 257, distance: 17.0
checkbox input "true"
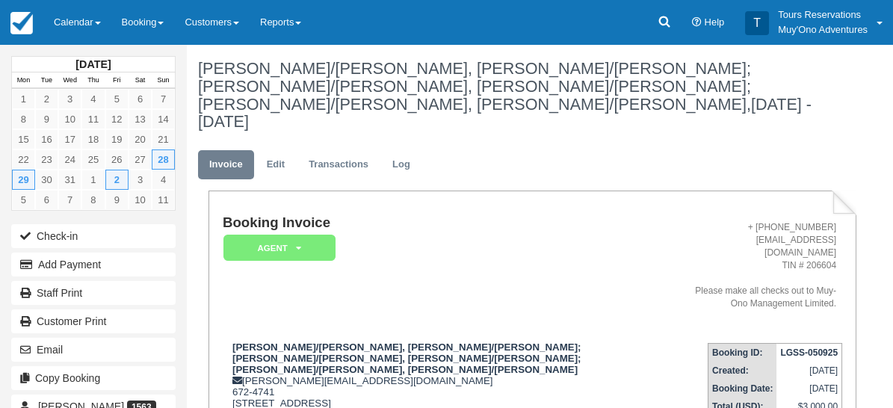
drag, startPoint x: 697, startPoint y: 252, endPoint x: 707, endPoint y: 262, distance: 14.3
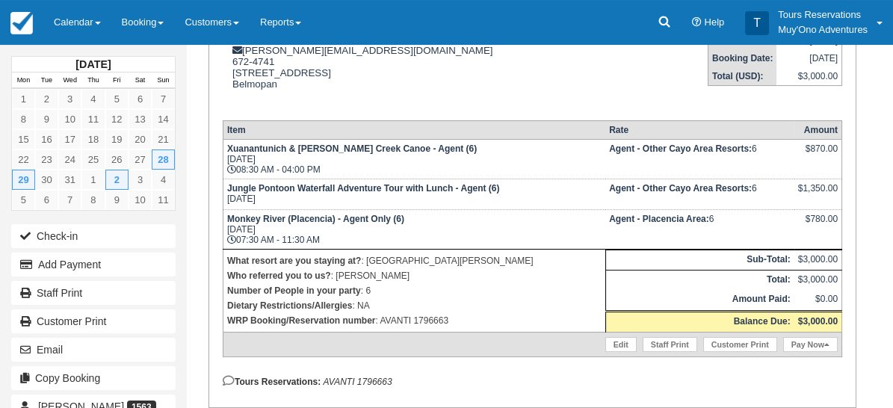
scroll to position [366, 0]
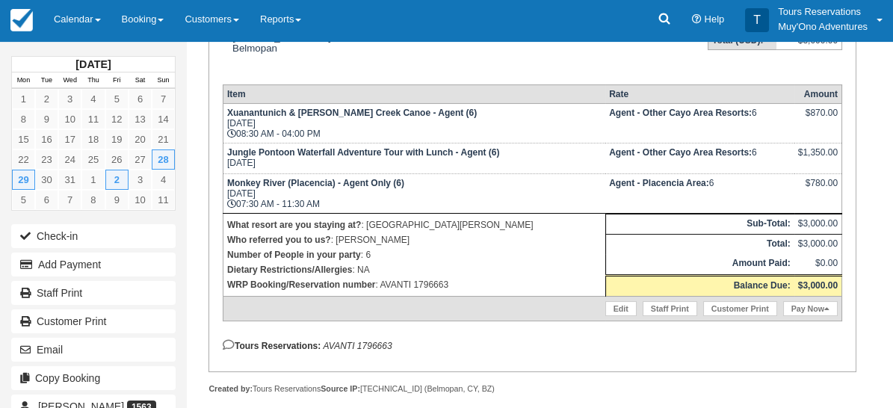
click at [377, 341] on em "AVANTI 1796663" at bounding box center [357, 346] width 69 height 10
click at [377, 339] on p "Tours Reservations: AVANTI 1796663" at bounding box center [533, 345] width 620 height 12
copy em "1796663"
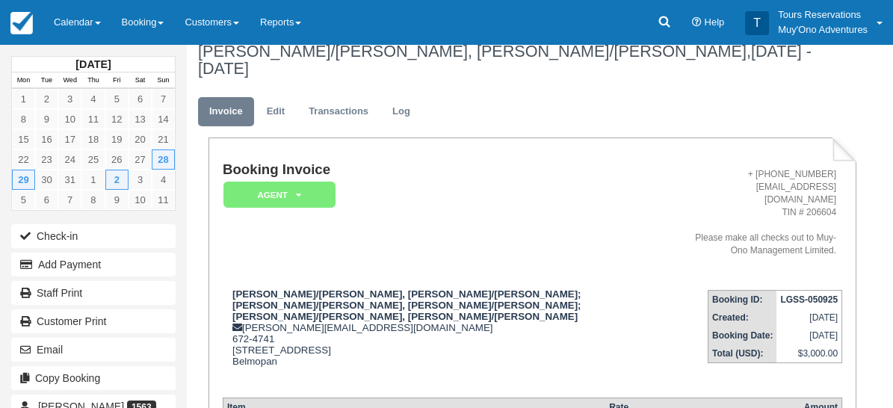
scroll to position [0, 0]
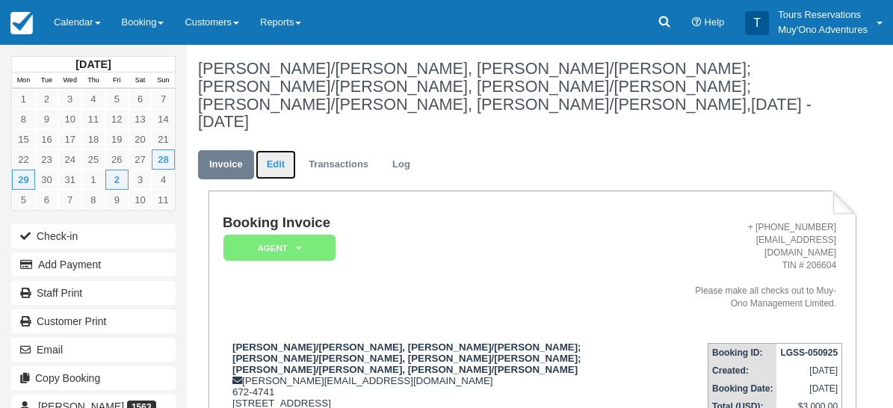
click at [279, 150] on link "Edit" at bounding box center [276, 164] width 40 height 29
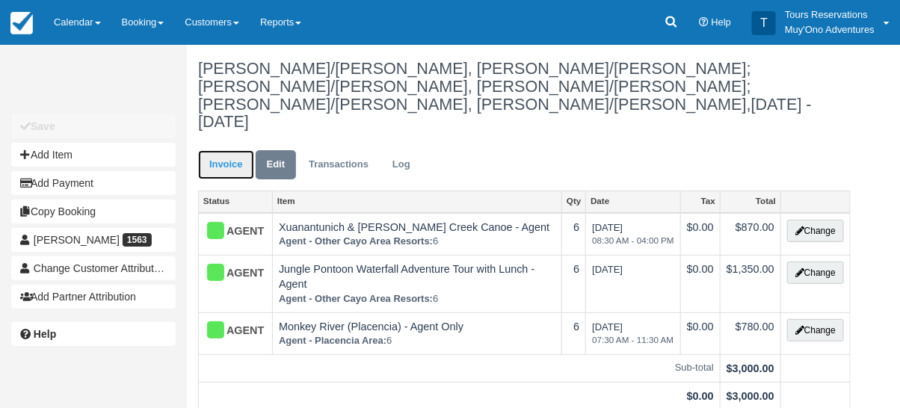
click at [219, 150] on link "Invoice" at bounding box center [226, 164] width 56 height 29
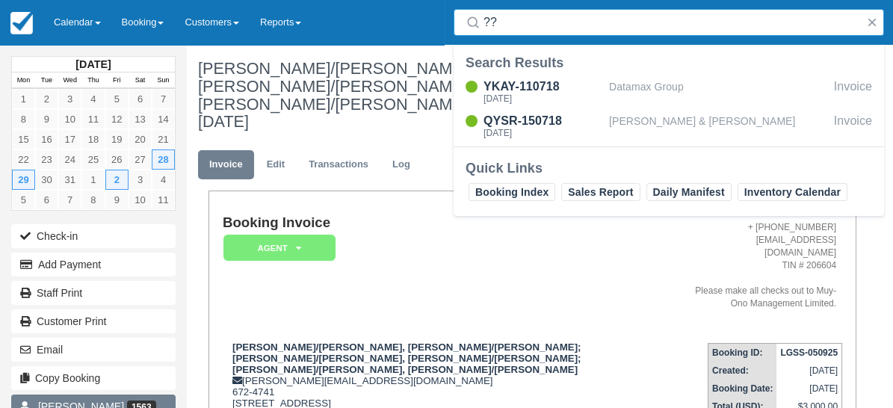
type input "??"
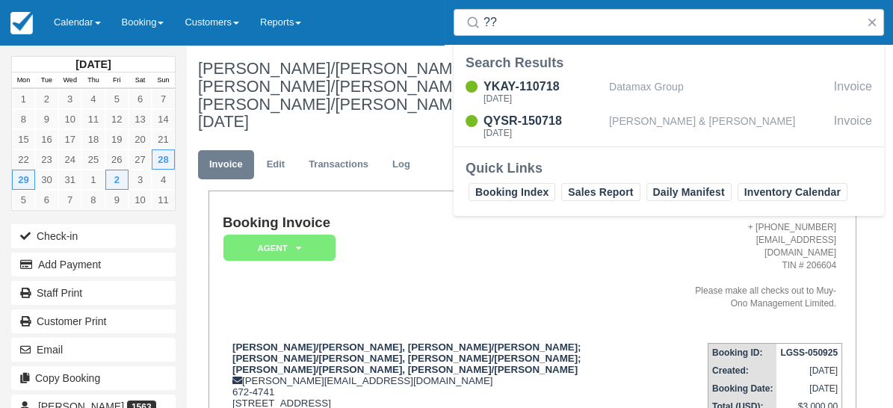
click at [374, 232] on td "Booking Invoice AGENT   Pending HOLD Deposit Paid Cancelled Void Muy'Ono Resort…" at bounding box center [452, 273] width 458 height 117
click at [372, 237] on td "Booking Invoice AGENT   Pending HOLD Deposit Paid Cancelled Void Muy'Ono Resort…" at bounding box center [452, 273] width 458 height 117
click at [871, 16] on button "button" at bounding box center [872, 22] width 18 height 18
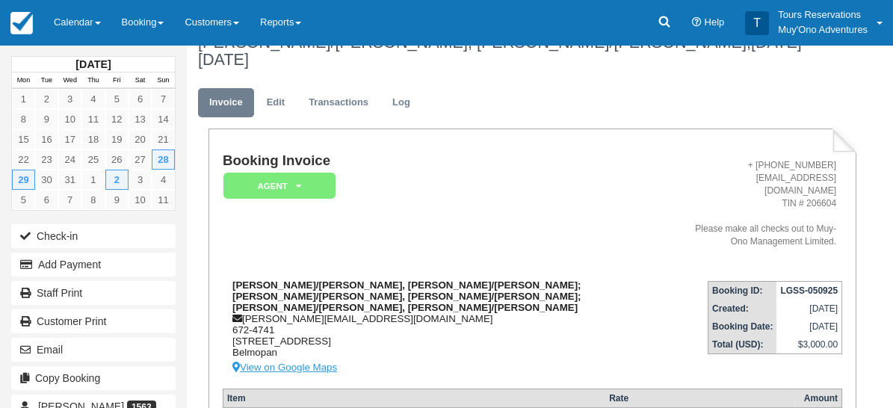
scroll to position [83, 0]
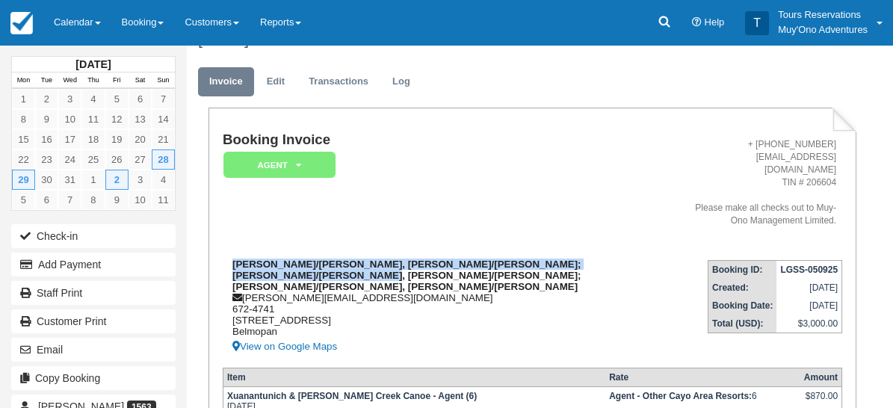
drag, startPoint x: 232, startPoint y: 217, endPoint x: 389, endPoint y: 244, distance: 159.3
click at [389, 259] on div "[PERSON_NAME]/[PERSON_NAME], [PERSON_NAME]/[PERSON_NAME]; [PERSON_NAME]/[PERSON…" at bounding box center [452, 307] width 458 height 97
copy strong "[PERSON_NAME]/[PERSON_NAME], [PERSON_NAME]/[PERSON_NAME]; [PERSON_NAME]/[PERSON…"
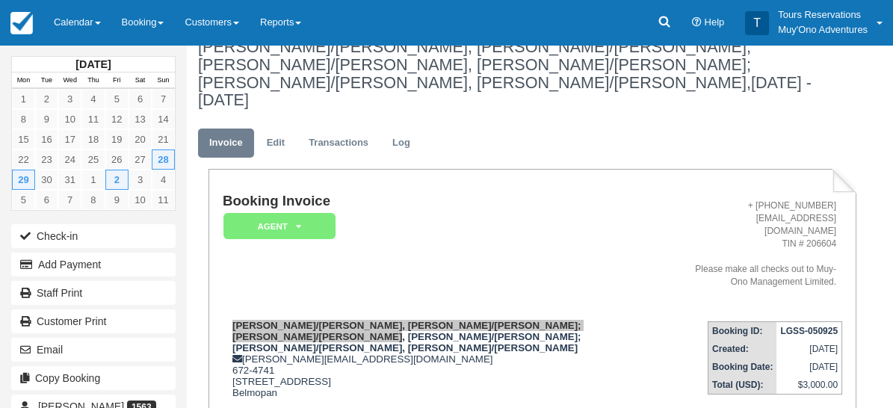
scroll to position [0, 0]
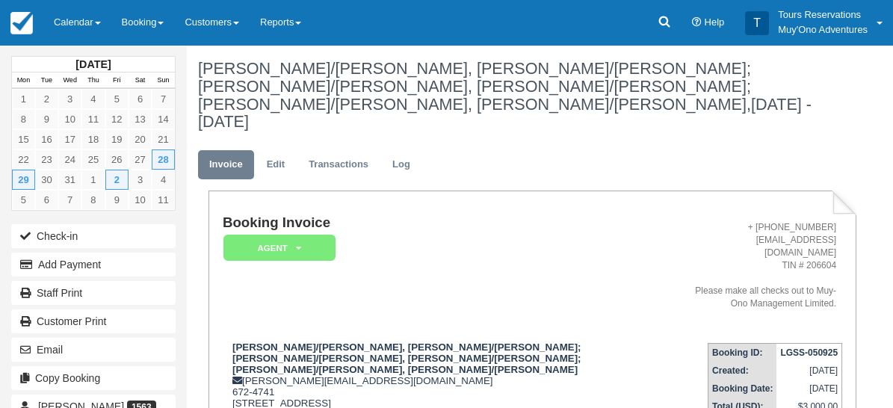
paste textarea "Tour Company: Authentic Travel Service Date: [DATE] Booking No: 1796663 Tour Na…"
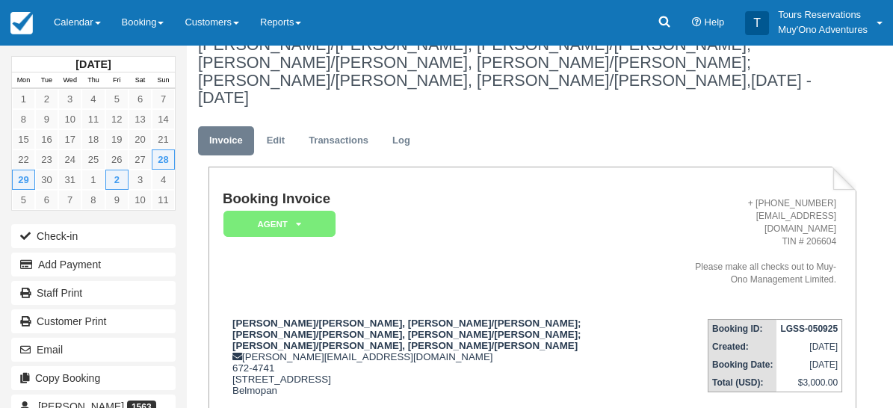
scroll to position [83, 0]
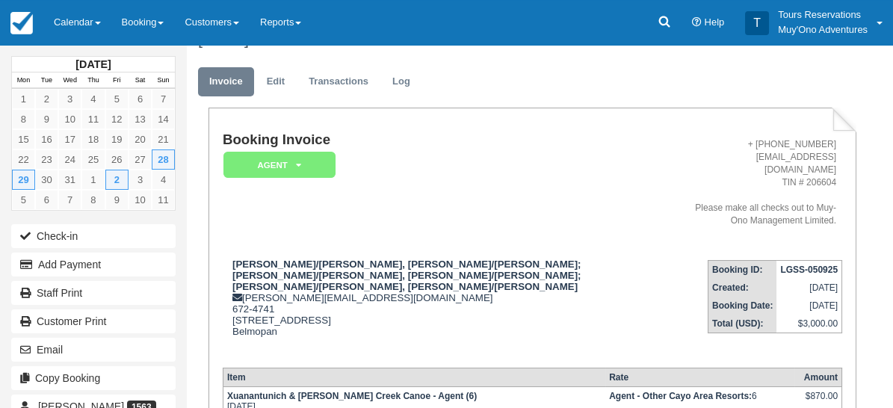
drag, startPoint x: 764, startPoint y: 93, endPoint x: 730, endPoint y: 295, distance: 204.7
type textarea "Tour Company: Authentic Travel Service Date: [DATE] Booking No: 1796663 Tour Na…"
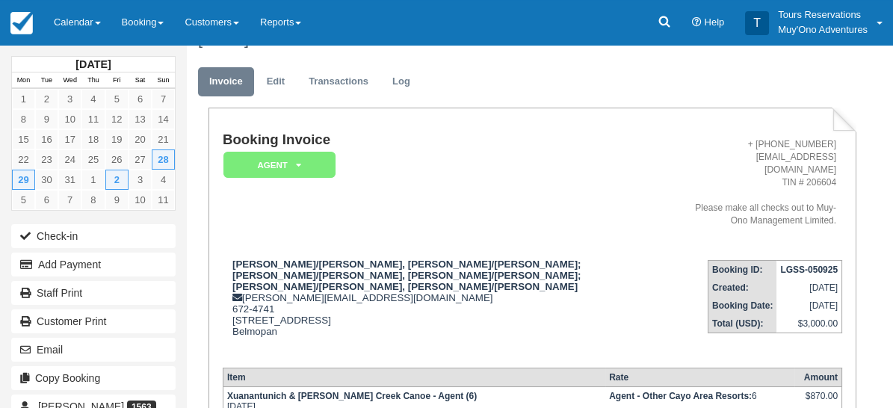
drag, startPoint x: 683, startPoint y: 170, endPoint x: 703, endPoint y: 200, distance: 36.7
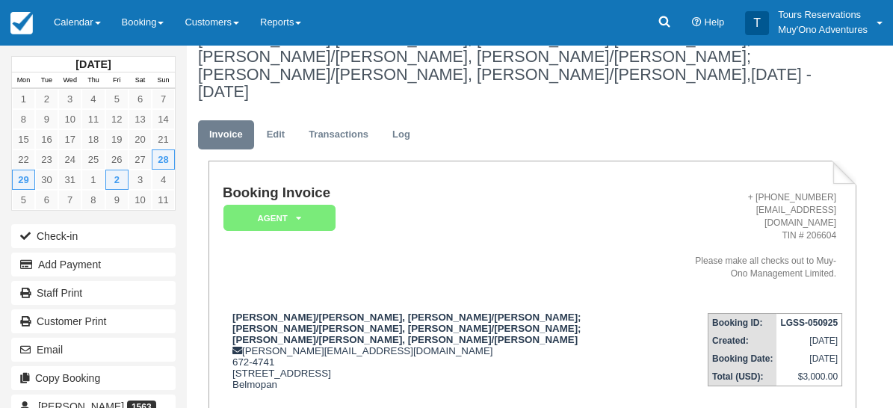
scroll to position [0, 0]
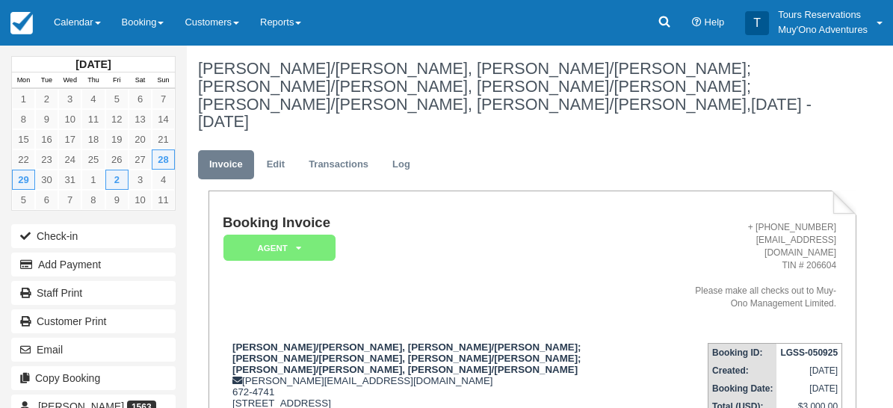
paste textarea "Tour Company: Seahorse Dive Shop Service Date: [DATE] Booking No: 1796663 Tour …"
type textarea "Tour Company: Seahorse Dive Shop Service Date: [DATE] Booking No: 1796663 Tour …"
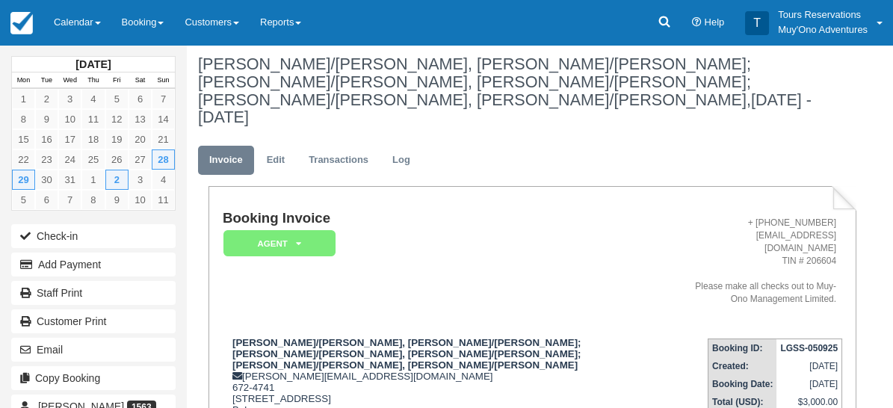
scroll to position [0, 0]
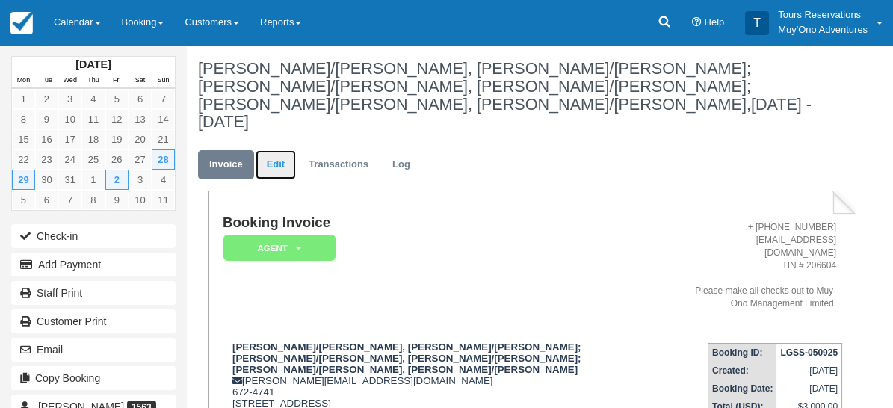
click at [271, 150] on link "Edit" at bounding box center [276, 164] width 40 height 29
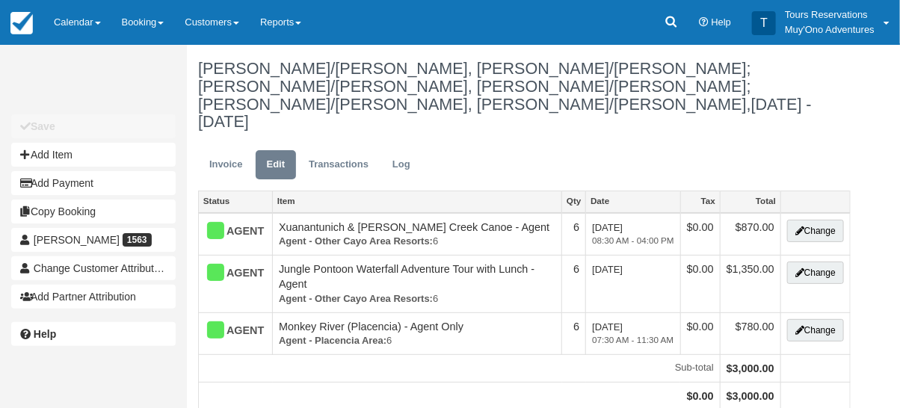
type input "672-4741"
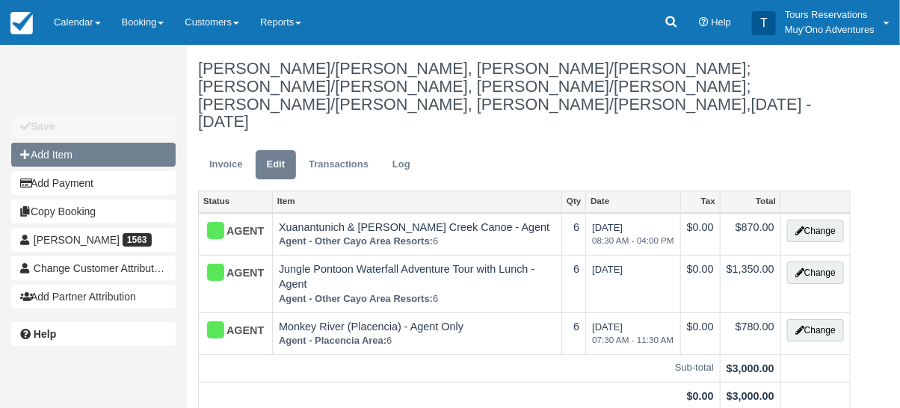
click at [43, 158] on button "Add Item" at bounding box center [93, 155] width 164 height 24
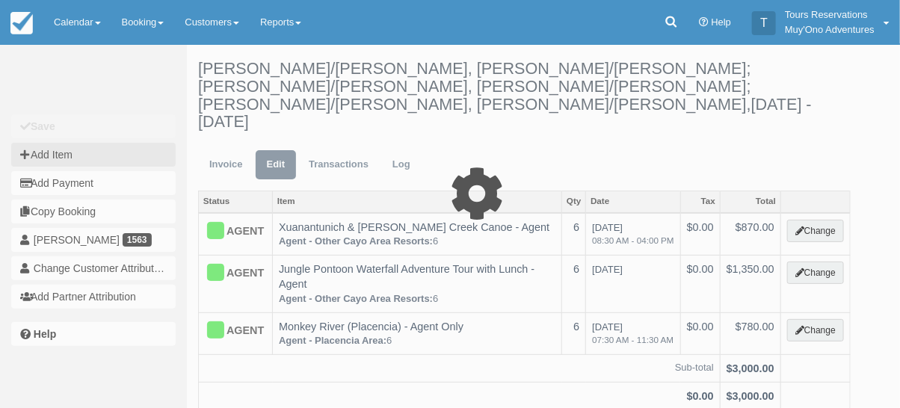
type input "0.00"
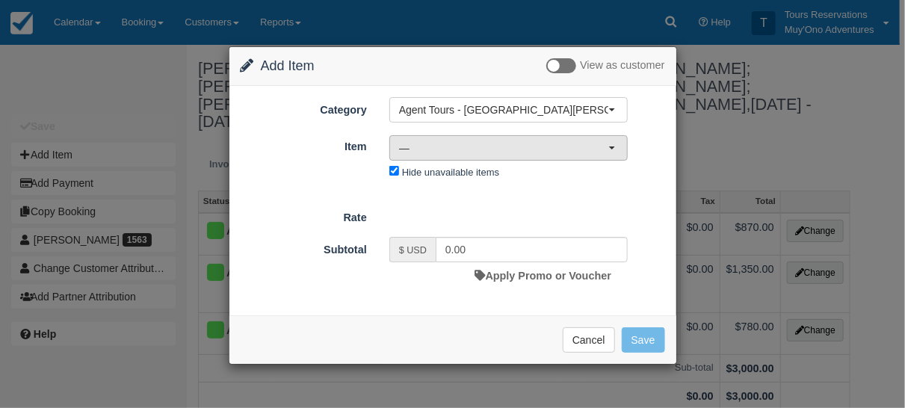
click at [496, 154] on button "—" at bounding box center [508, 147] width 238 height 25
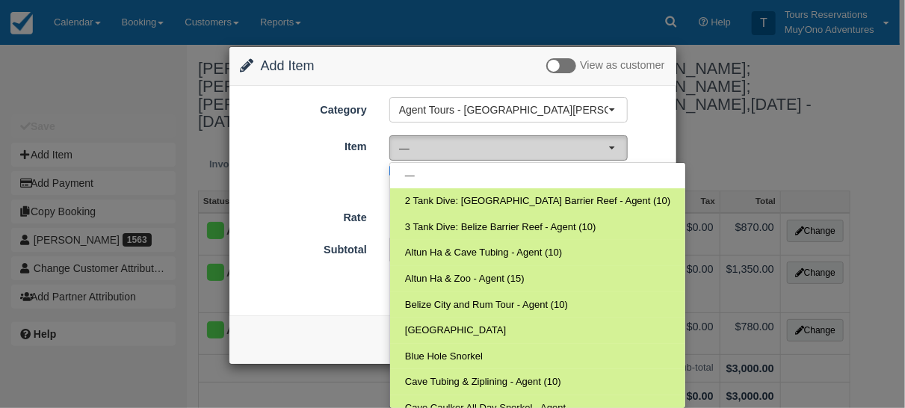
click at [503, 153] on button "—" at bounding box center [508, 147] width 238 height 25
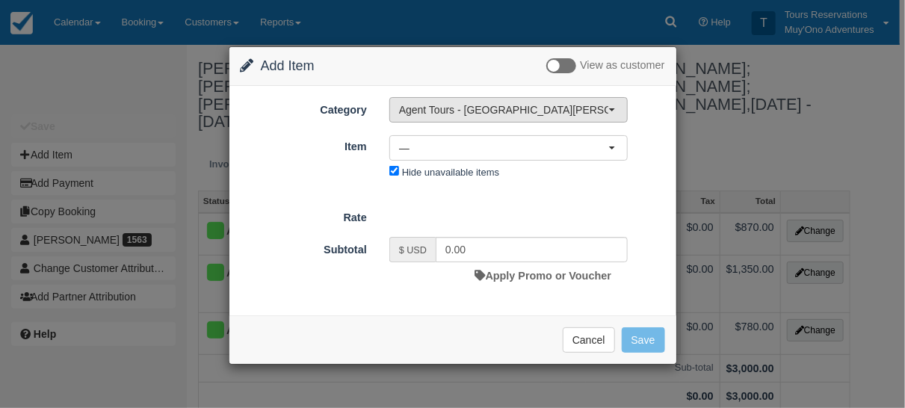
click at [460, 109] on span "Agent Tours - [GEOGRAPHIC_DATA][PERSON_NAME] Caulker/[GEOGRAPHIC_DATA] City Tou…" at bounding box center [503, 109] width 209 height 15
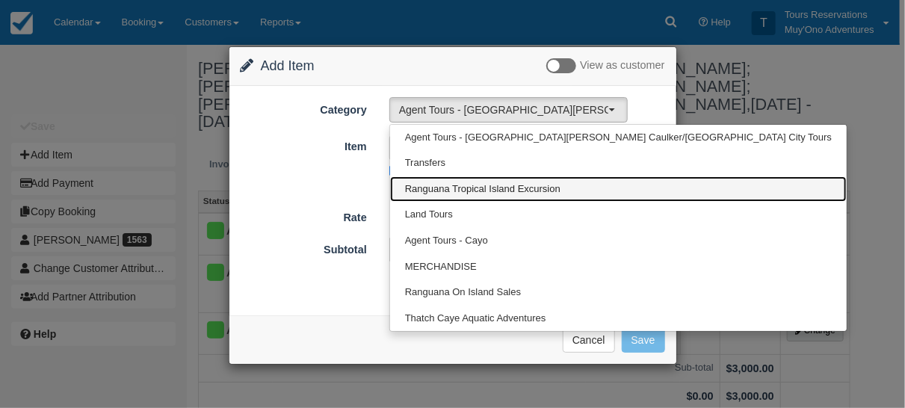
click at [488, 184] on span "Ranguana Tropical Island Excursion" at bounding box center [482, 189] width 155 height 14
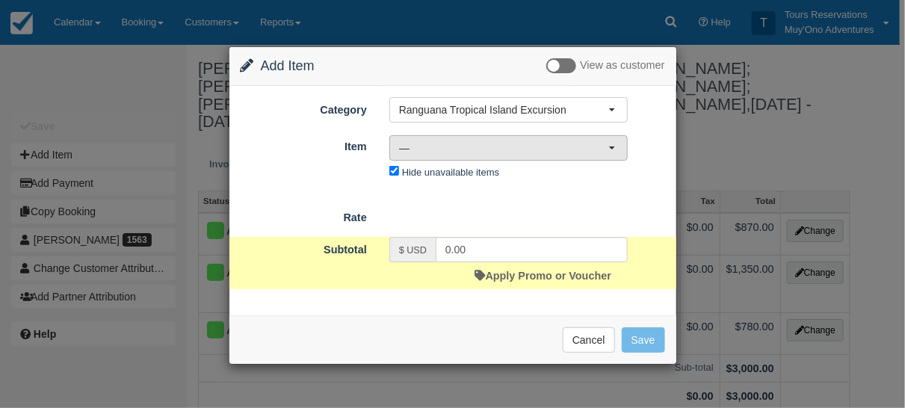
click at [539, 143] on span "—" at bounding box center [503, 148] width 209 height 15
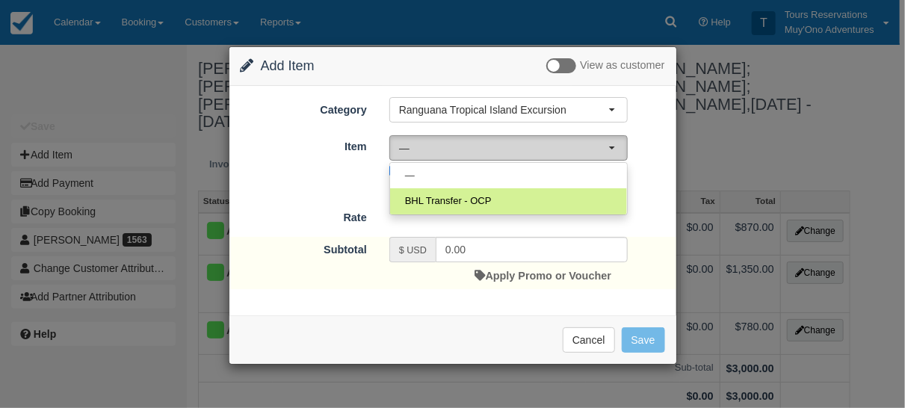
drag, startPoint x: 537, startPoint y: 150, endPoint x: 527, endPoint y: 148, distance: 10.6
click at [536, 149] on span "—" at bounding box center [503, 148] width 209 height 15
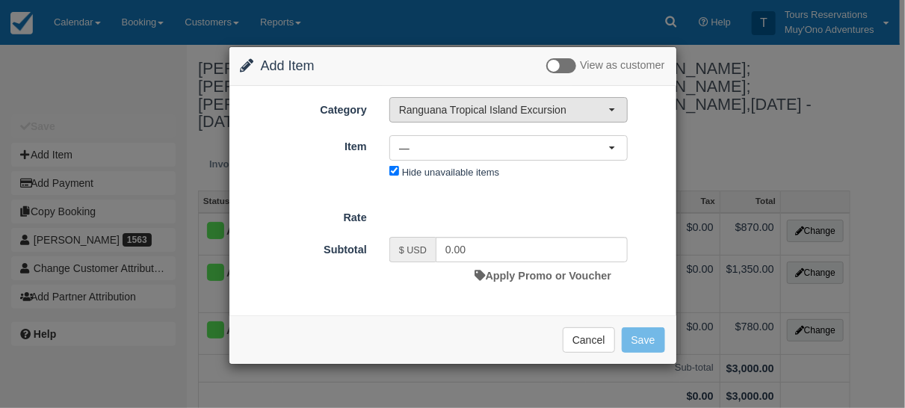
click at [475, 113] on span "Ranguana Tropical Island Excursion" at bounding box center [503, 109] width 209 height 15
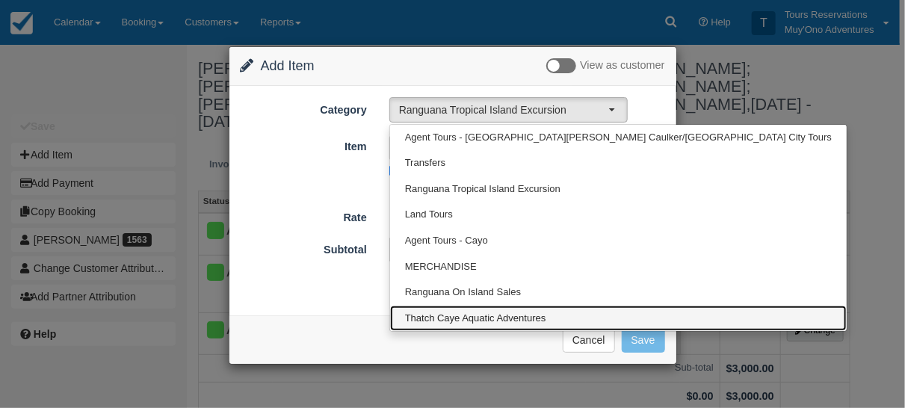
click at [490, 312] on span "Thatch Caye Aquatic Adventures" at bounding box center [475, 319] width 141 height 14
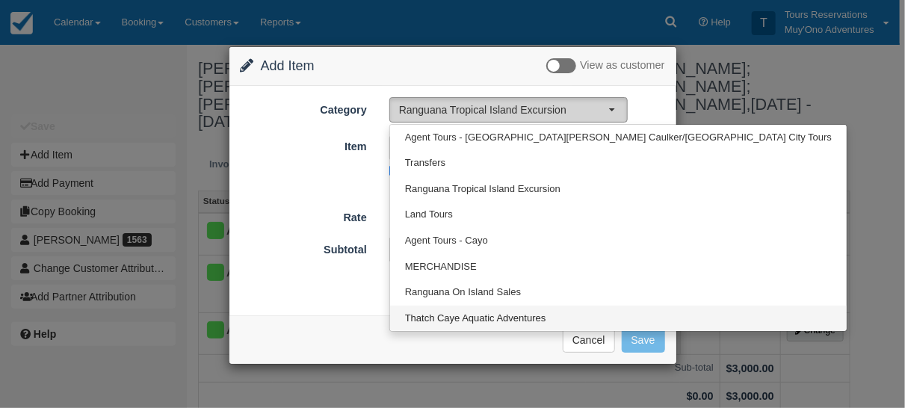
select select "64"
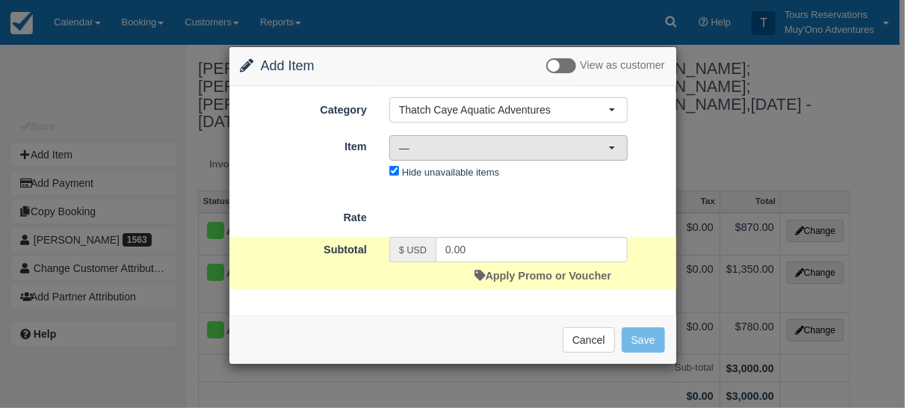
click at [461, 147] on span "—" at bounding box center [503, 148] width 209 height 15
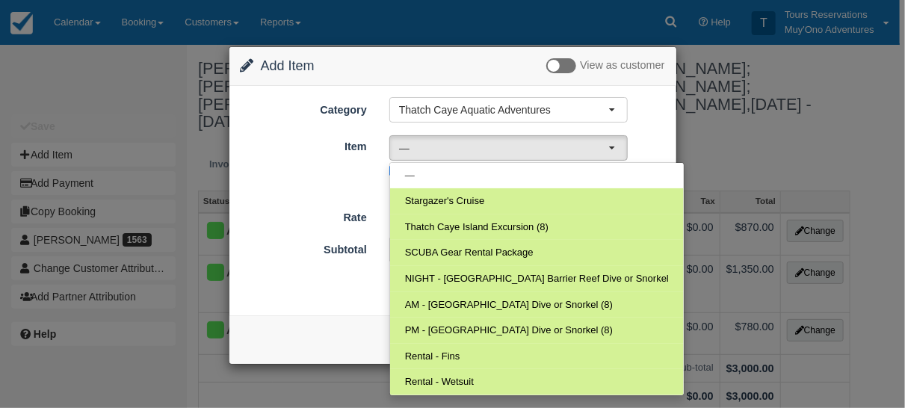
click at [295, 173] on div "Item Nothing selected — — Stargazer's Cruise Thatch Caye Island Excursion (8) S…" at bounding box center [453, 158] width 447 height 49
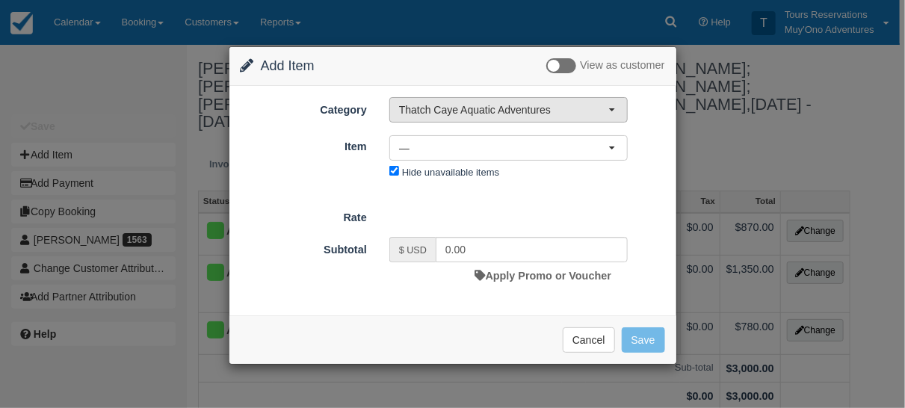
click at [517, 108] on span "Thatch Caye Aquatic Adventures" at bounding box center [503, 109] width 209 height 15
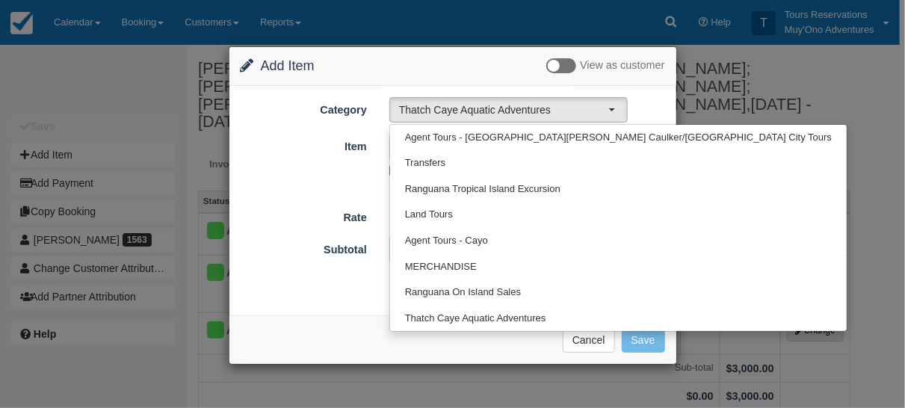
click at [272, 168] on div "Item Nothing selected — — Stargazer's Cruise Thatch Caye Island Excursion (8) S…" at bounding box center [453, 158] width 447 height 49
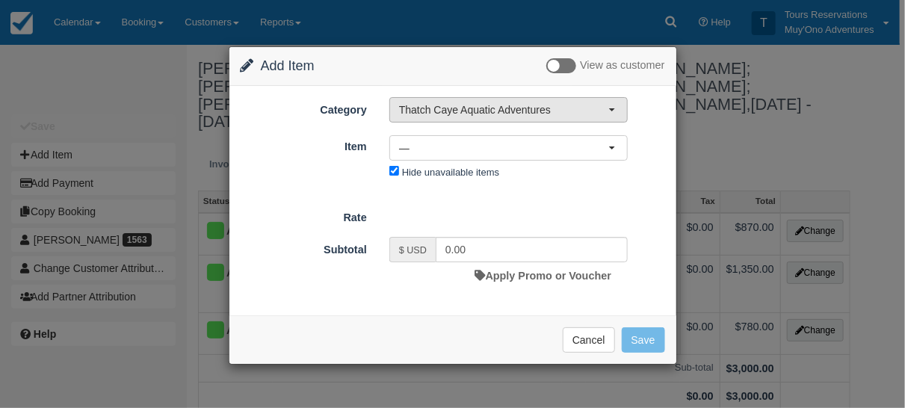
click at [444, 110] on span "Thatch Caye Aquatic Adventures" at bounding box center [503, 109] width 209 height 15
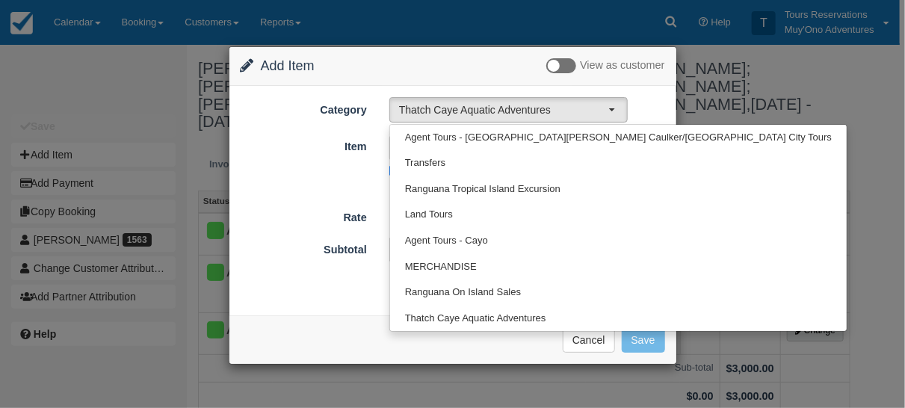
click at [270, 269] on div "Subtotal $ USD 0.00 Apply Promo or Voucher" at bounding box center [453, 263] width 447 height 52
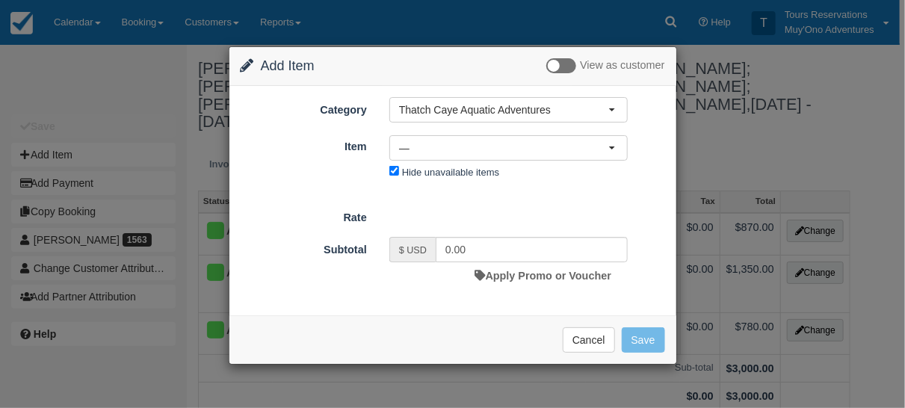
click at [720, 139] on div "Change Item Add Item View as customer Category Thatch Caye Aquatic Adventures A…" at bounding box center [452, 204] width 905 height 408
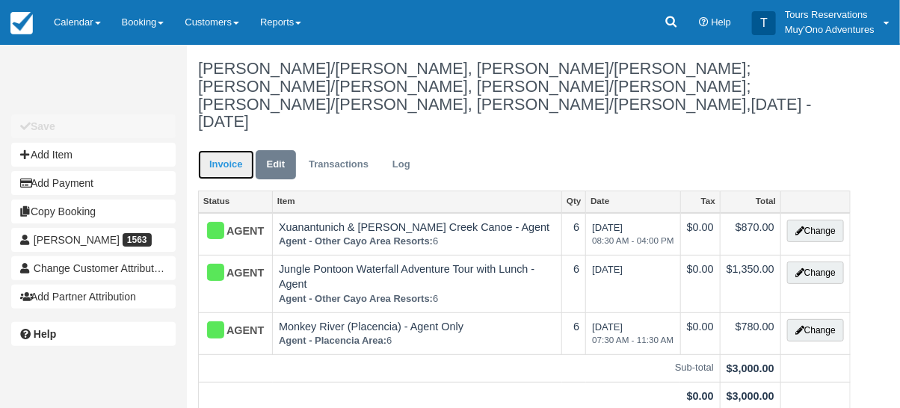
click at [226, 150] on link "Invoice" at bounding box center [226, 164] width 56 height 29
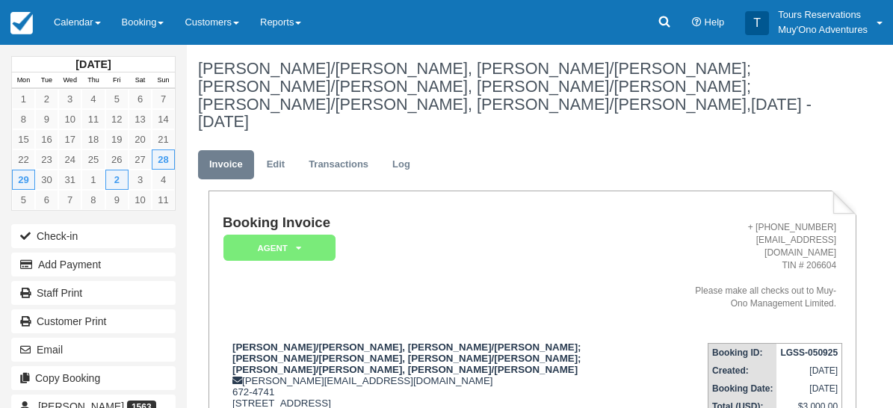
drag, startPoint x: 712, startPoint y: 163, endPoint x: 724, endPoint y: 162, distance: 12.0
type textarea "NEED TO ADD LAUGHING BIRD CAYE TOUR"
drag, startPoint x: 679, startPoint y: 258, endPoint x: 683, endPoint y: 266, distance: 9.4
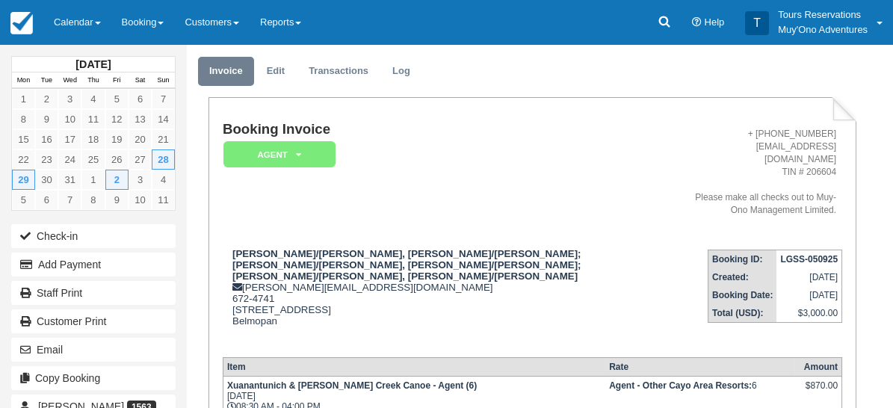
scroll to position [41, 0]
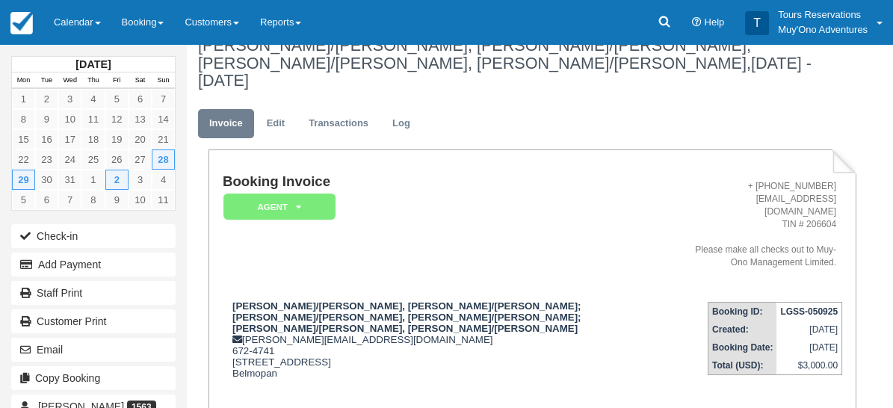
paste textarea "Tour Company: Seahorse Dive Shop Service Date: [DATE] Booking No: 1796663 Tour …"
type textarea "Tour Company: Seahorse Dive Shop Service Date: [DATE] Booking No: 1796663 Tour …"
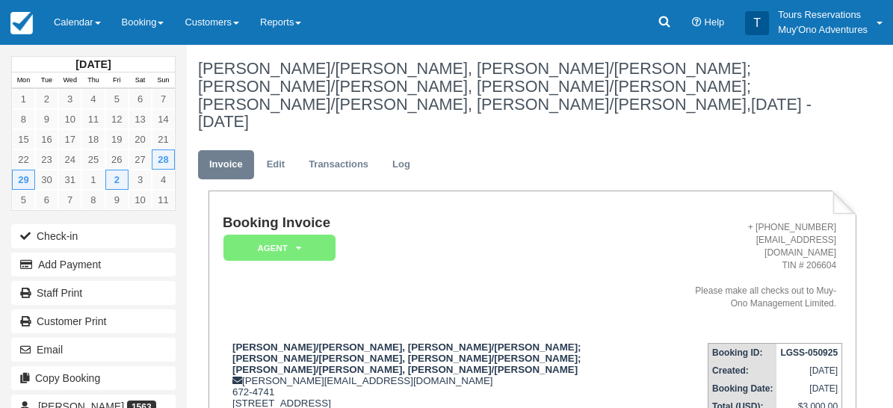
scroll to position [83, 0]
